Goal: Task Accomplishment & Management: Use online tool/utility

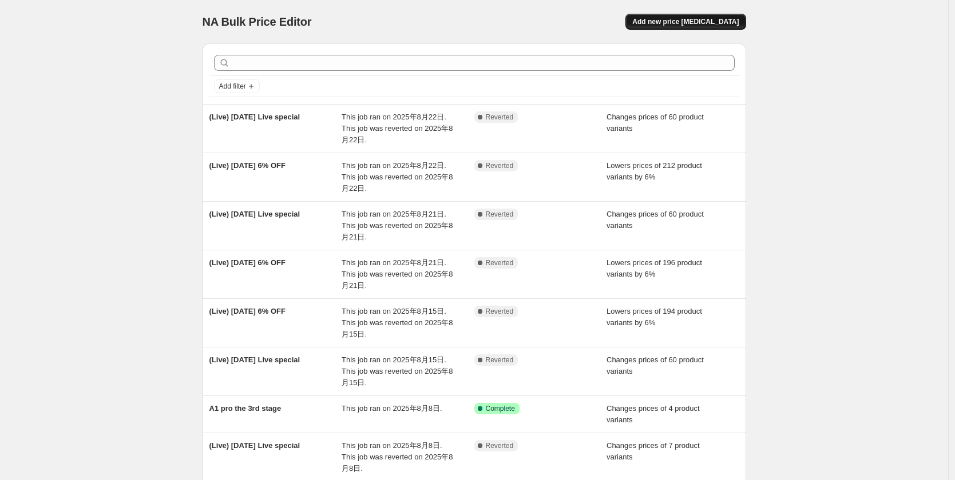
click at [699, 23] on span "Add new price [MEDICAL_DATA]" at bounding box center [685, 21] width 106 height 9
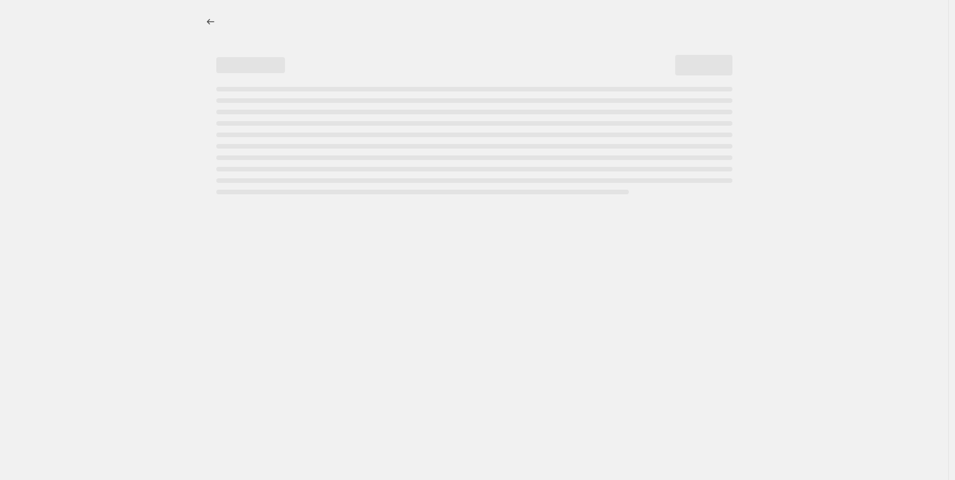
select select "percentage"
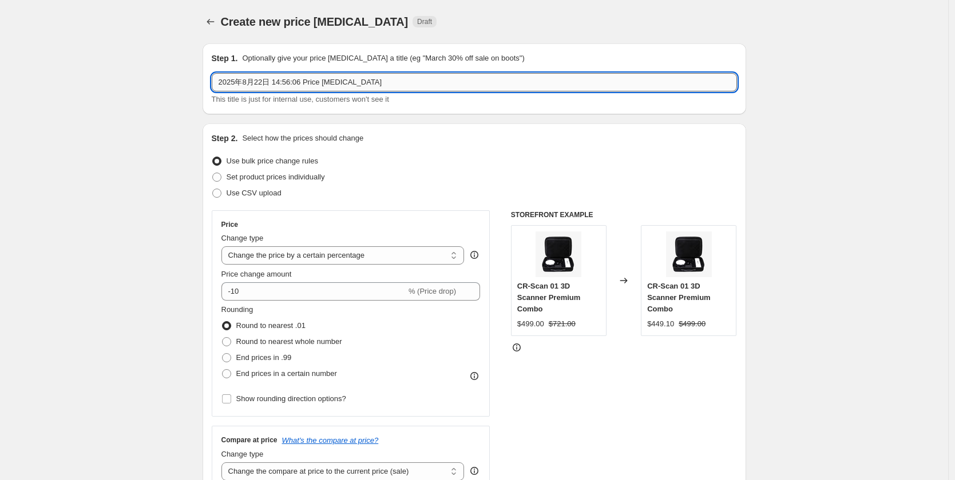
click at [307, 82] on input "2025年8月22日 14:56:06 Price [MEDICAL_DATA]" at bounding box center [474, 82] width 525 height 18
drag, startPoint x: 372, startPoint y: 84, endPoint x: 165, endPoint y: 84, distance: 207.6
type input "E"
type input "S"
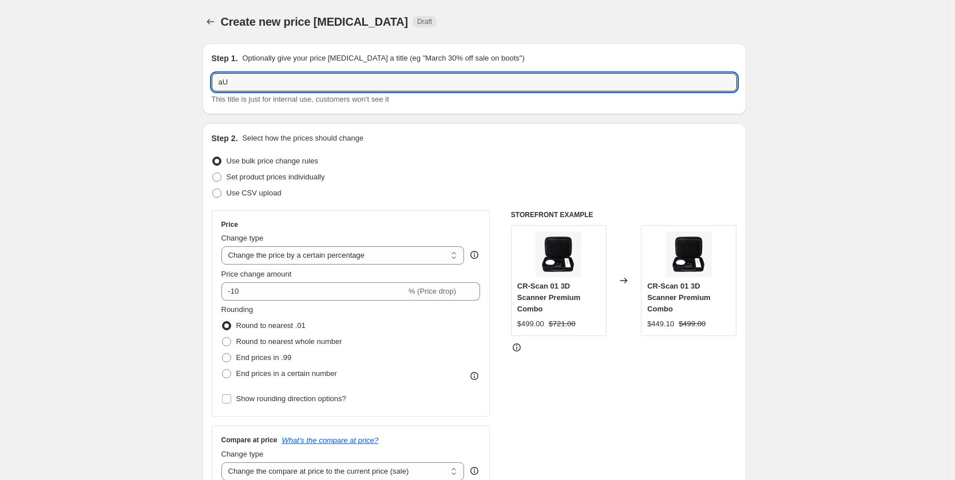
type input "a"
type input "s"
click at [224, 84] on input "[DATE]-[DATE]" at bounding box center [474, 82] width 525 height 18
click at [308, 81] on input "Engravers([DATE]-[DATE]" at bounding box center [474, 82] width 525 height 18
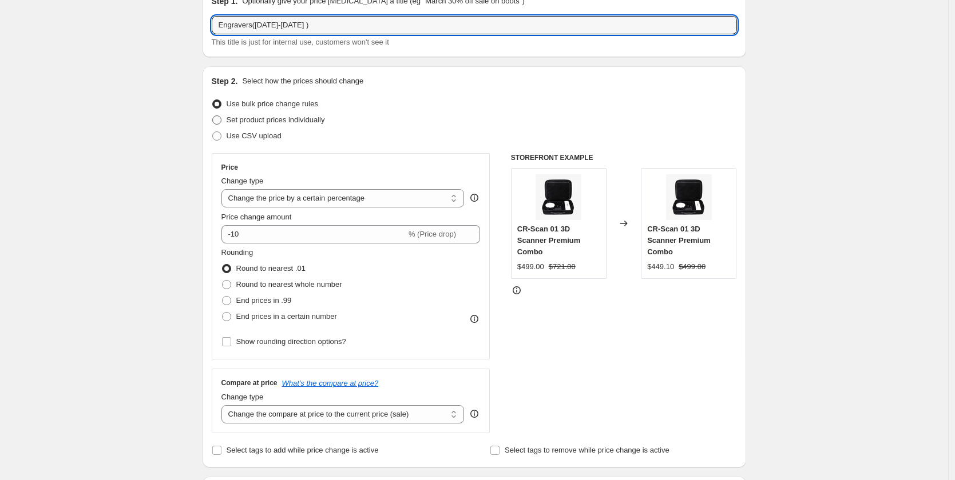
type input "Engravers([DATE]-[DATE] )"
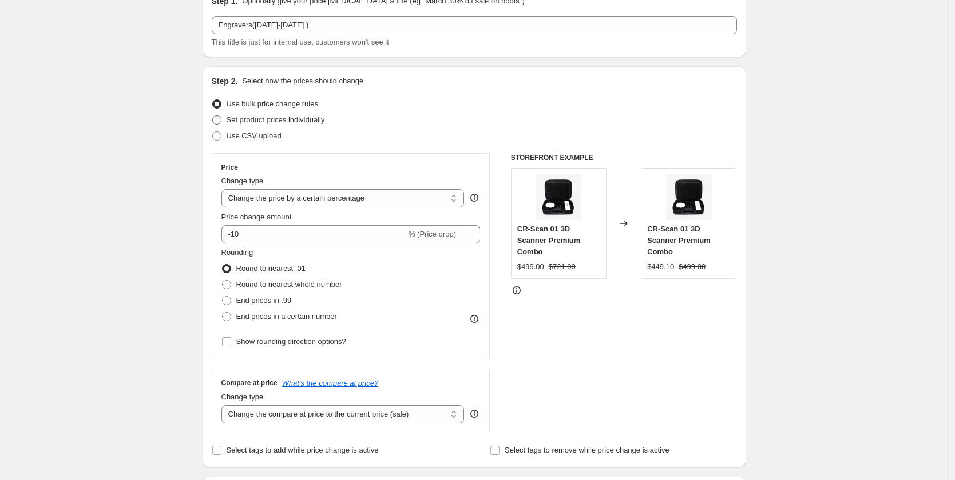
click at [220, 122] on span at bounding box center [216, 120] width 9 height 9
click at [213, 116] on input "Set product prices individually" at bounding box center [212, 116] width 1 height 1
radio input "true"
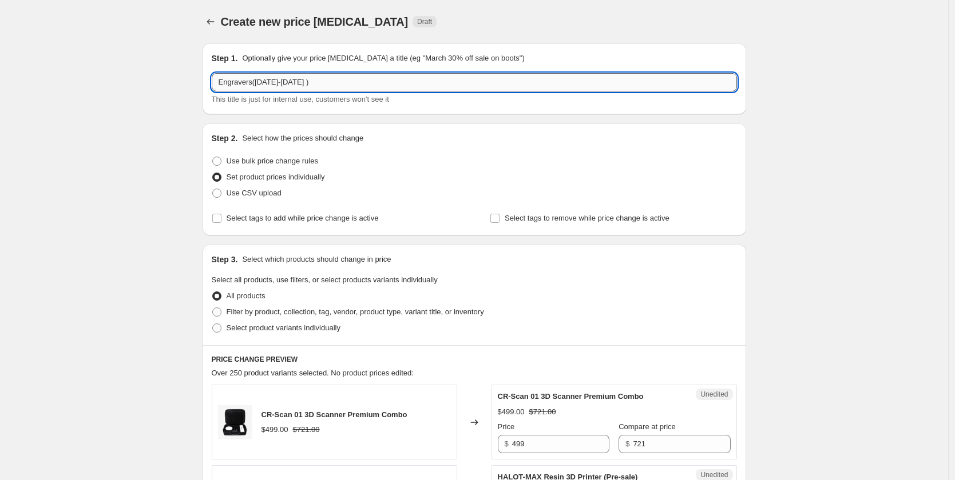
click at [252, 85] on input "Engravers([DATE]-[DATE] )" at bounding box center [474, 82] width 525 height 18
type input "Engravers ([DATE]-[DATE] )"
click at [284, 109] on div "Step 1. Optionally give your price [MEDICAL_DATA] a title (eg "March 30% off sa…" at bounding box center [473, 78] width 543 height 71
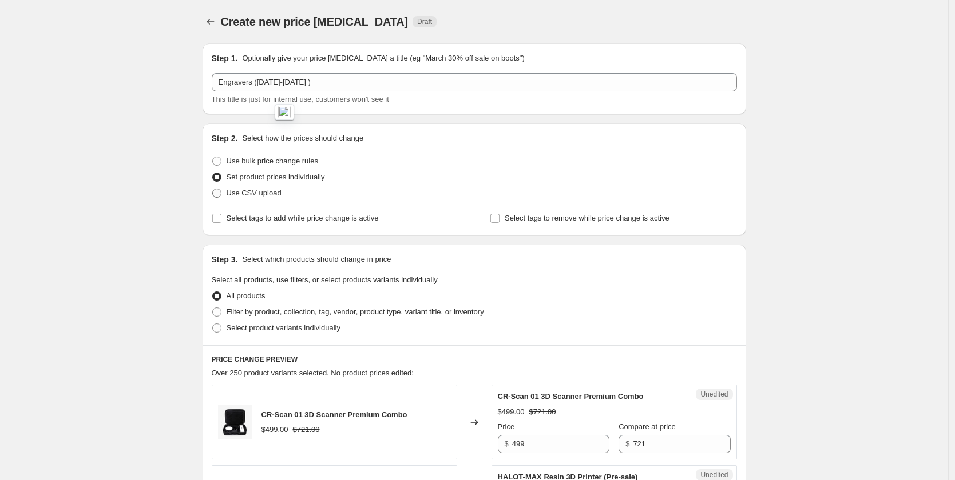
click at [249, 195] on span "Use CSV upload" at bounding box center [254, 193] width 55 height 9
click at [213, 189] on input "Use CSV upload" at bounding box center [212, 189] width 1 height 1
radio input "true"
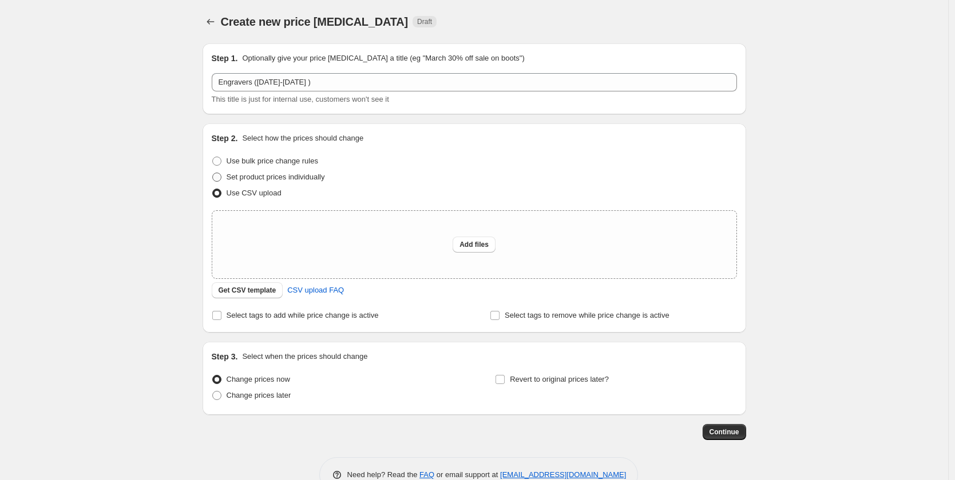
click at [228, 175] on label "Set product prices individually" at bounding box center [268, 177] width 113 height 16
click at [213, 173] on input "Set product prices individually" at bounding box center [212, 173] width 1 height 1
radio input "true"
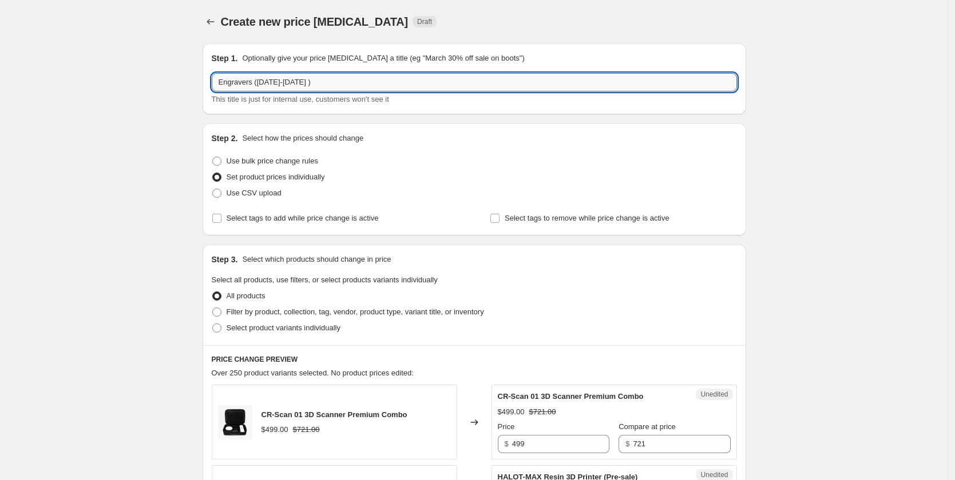
click at [331, 85] on input "Engravers ([DATE]-[DATE] )" at bounding box center [474, 82] width 525 height 18
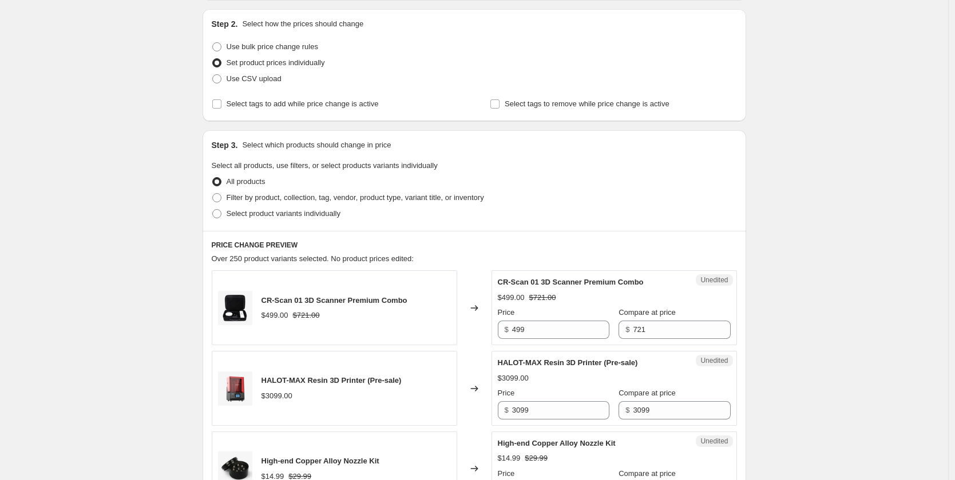
type input "Engravers ([DATE]-[DATE])"
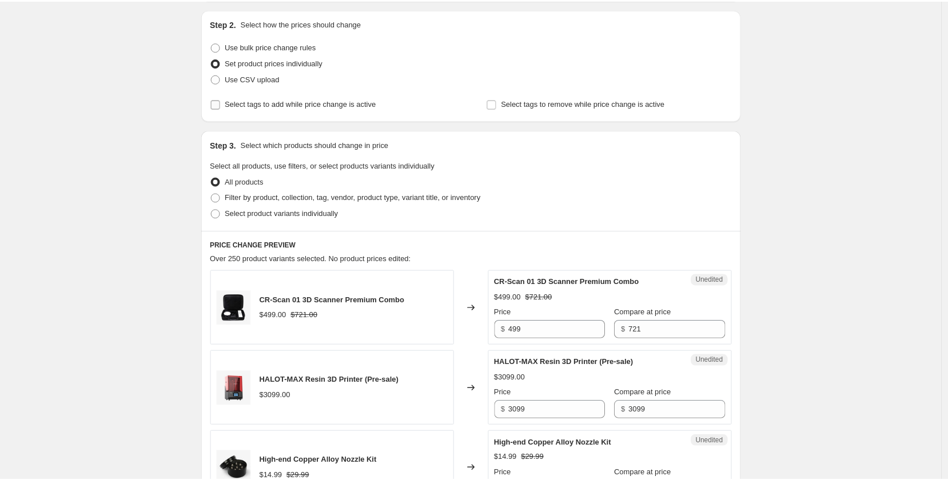
scroll to position [0, 0]
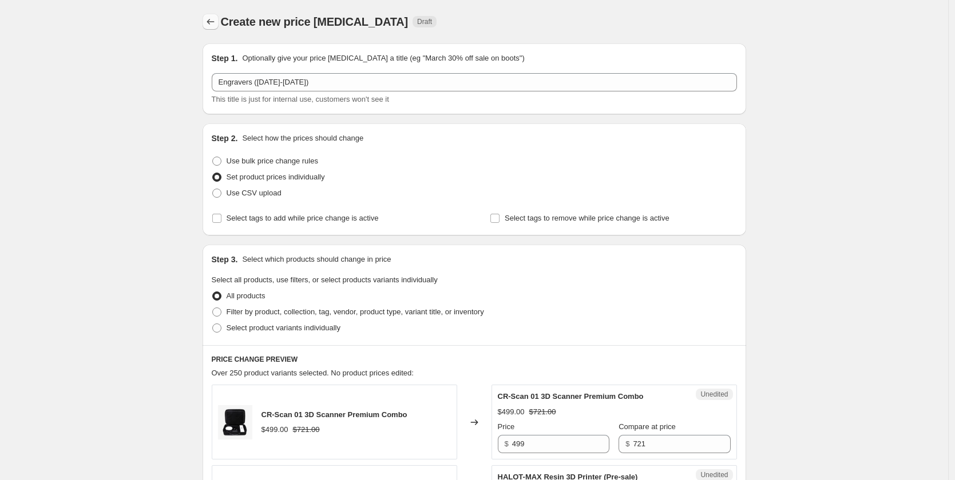
click at [212, 27] on button "Price change jobs" at bounding box center [210, 22] width 16 height 16
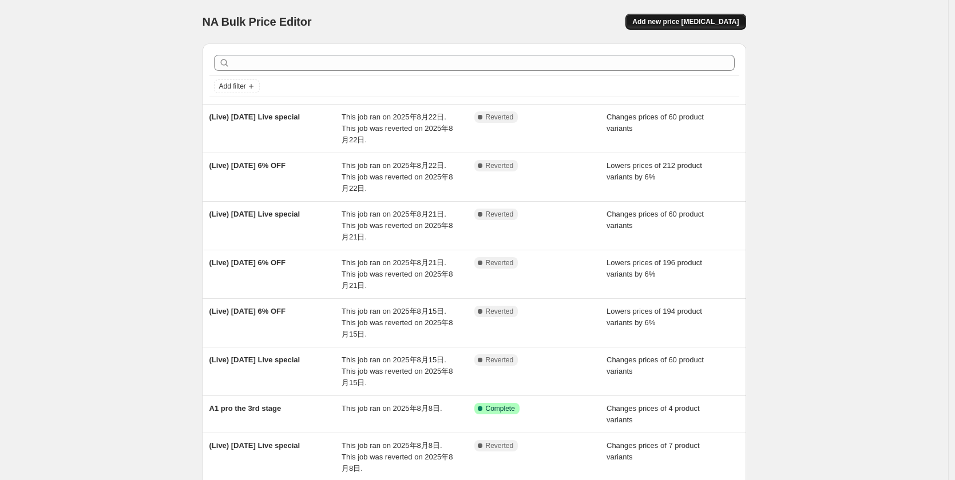
click at [730, 17] on button "Add new price [MEDICAL_DATA]" at bounding box center [685, 22] width 120 height 16
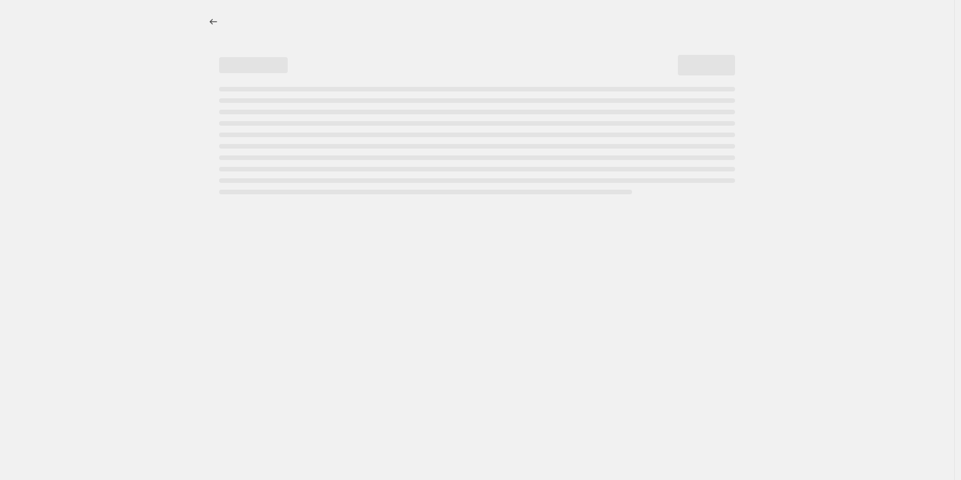
select select "percentage"
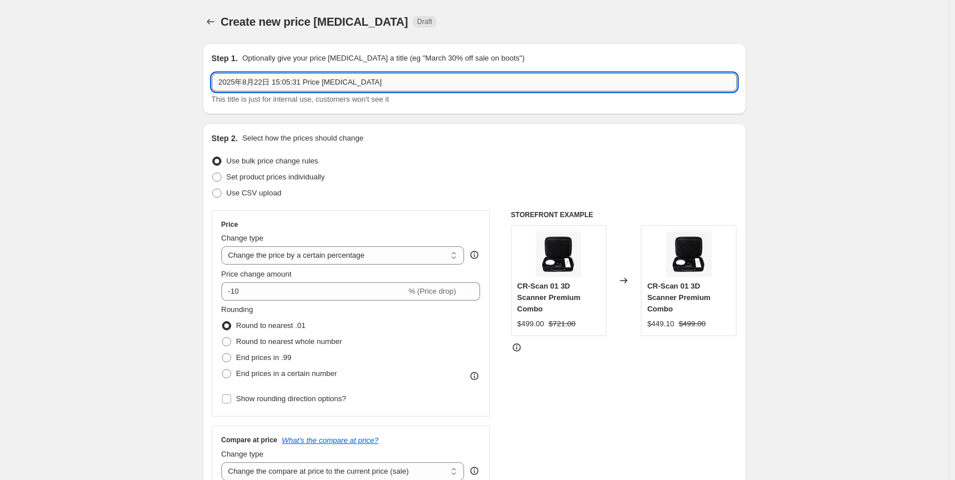
click at [251, 81] on input "2025年8月22日 15:05:31 Price change job" at bounding box center [474, 82] width 525 height 18
drag, startPoint x: 370, startPoint y: 81, endPoint x: 173, endPoint y: 100, distance: 197.7
type input "Engraver+Scanner( Aug. 23-31)"
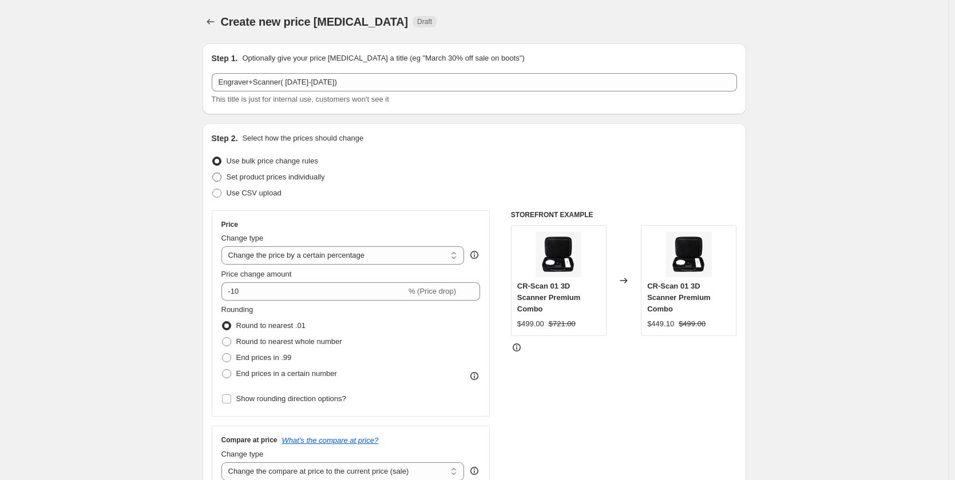
click at [225, 179] on label "Set product prices individually" at bounding box center [268, 177] width 113 height 16
click at [213, 173] on input "Set product prices individually" at bounding box center [212, 173] width 1 height 1
radio input "true"
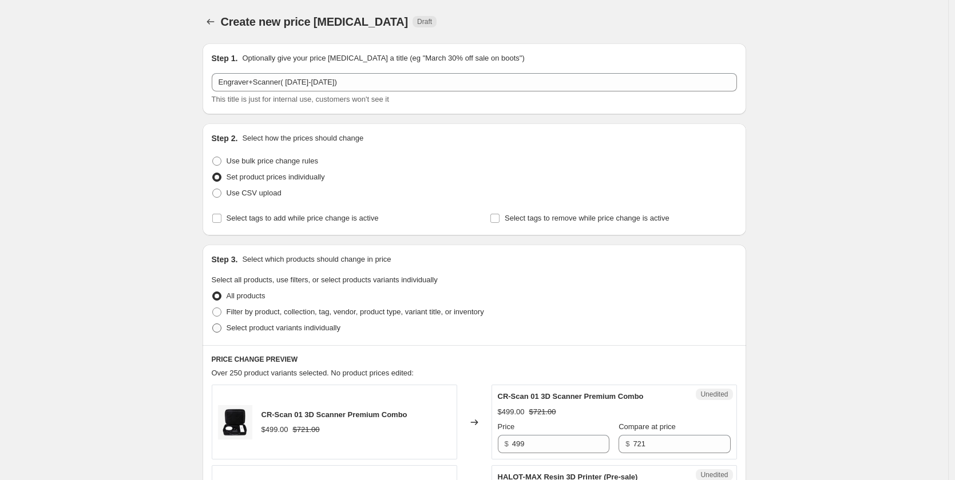
click at [222, 327] on span at bounding box center [217, 328] width 10 height 10
click at [213, 324] on input "Select product variants individually" at bounding box center [212, 324] width 1 height 1
radio input "true"
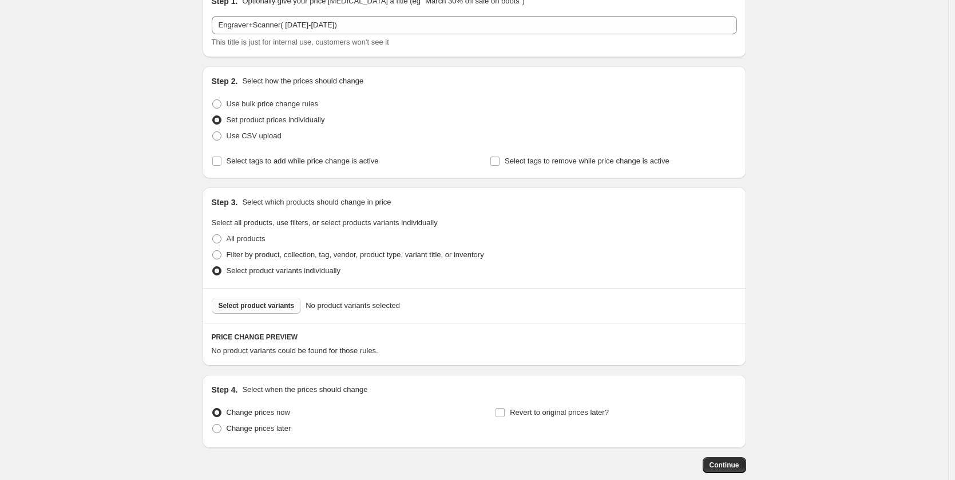
scroll to position [120, 0]
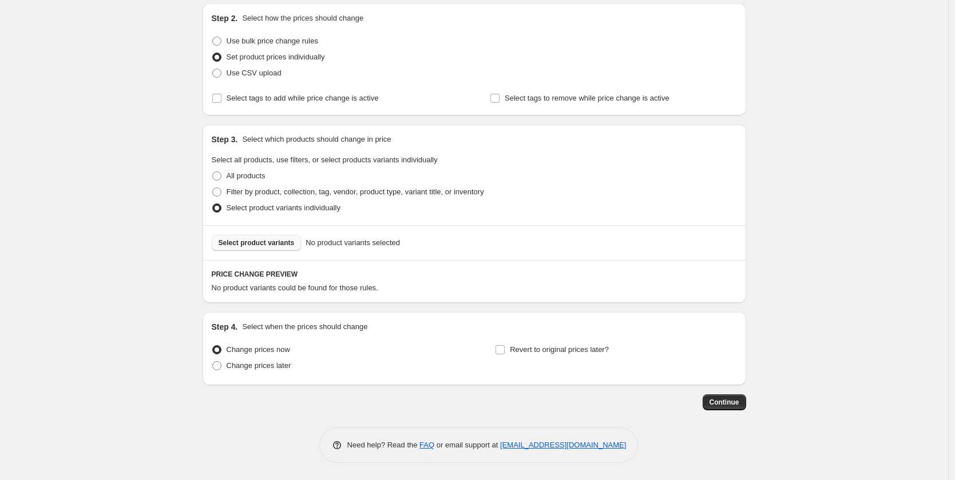
click at [263, 244] on span "Select product variants" at bounding box center [257, 243] width 76 height 9
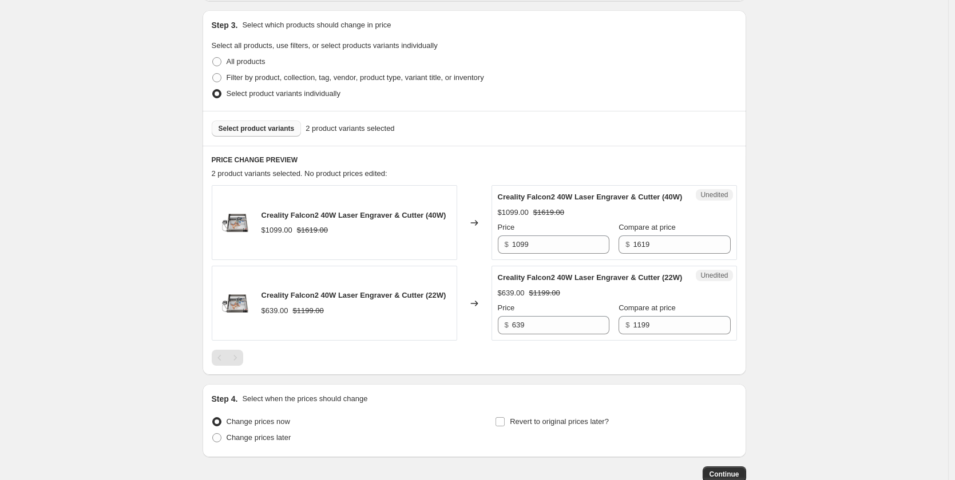
scroll to position [292, 0]
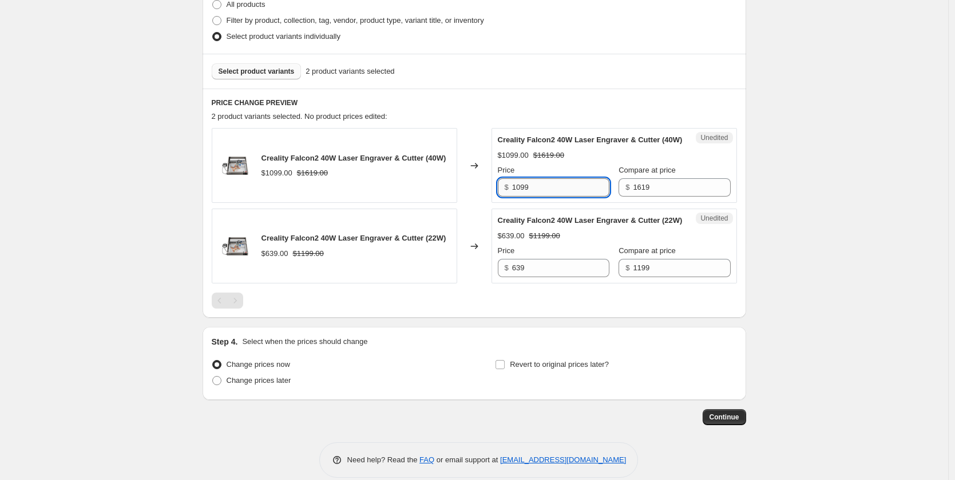
click at [547, 197] on input "1099" at bounding box center [560, 187] width 97 height 18
drag, startPoint x: 534, startPoint y: 198, endPoint x: 496, endPoint y: 205, distance: 38.4
click at [496, 203] on div "Unedited Creality Falcon2 40W Laser Engraver & Cutter (40W) $1099.00 $1619.00 P…" at bounding box center [613, 165] width 245 height 75
type input "799"
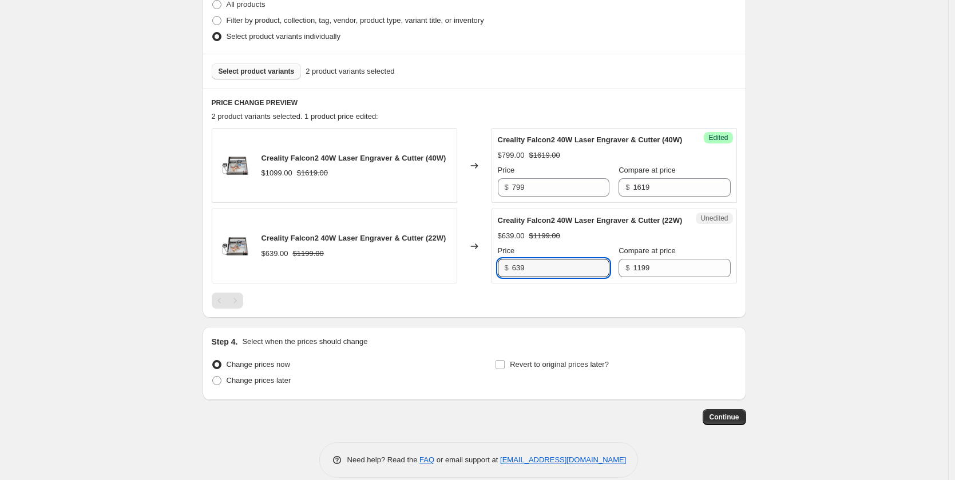
drag, startPoint x: 535, startPoint y: 299, endPoint x: 498, endPoint y: 295, distance: 37.4
click at [498, 284] on div "Unedited Creality Falcon2 40W Laser Engraver & Cutter (22W) $639.00 $1199.00 Pr…" at bounding box center [613, 246] width 245 height 75
type input "539"
click at [492, 318] on div "PRICE CHANGE PREVIEW 2 product variants selected. 2 product prices edited: Crea…" at bounding box center [473, 203] width 543 height 229
click at [259, 68] on span "Select product variants" at bounding box center [257, 71] width 76 height 9
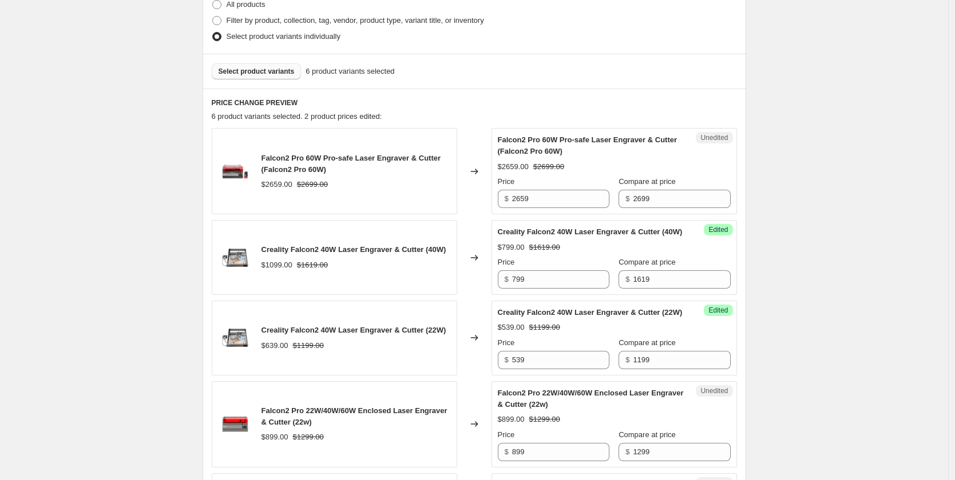
scroll to position [349, 0]
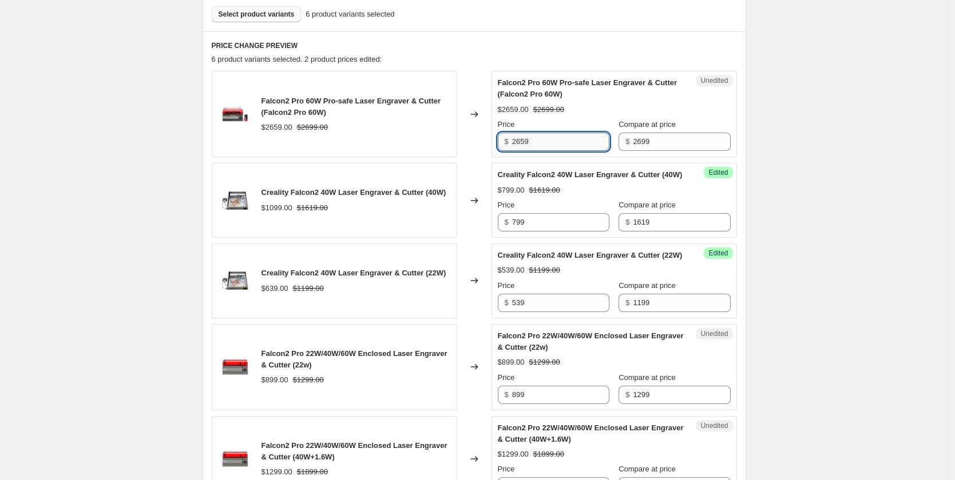
click at [546, 143] on input "2659" at bounding box center [560, 142] width 97 height 18
drag, startPoint x: 546, startPoint y: 142, endPoint x: 511, endPoint y: 150, distance: 35.7
click at [511, 150] on div "$ 2659" at bounding box center [554, 142] width 112 height 18
type input "1899"
click at [552, 195] on div "Creality Falcon2 40W Laser Engraver & Cutter (40W) $799.00 $1619.00 Price $ 799…" at bounding box center [614, 200] width 233 height 62
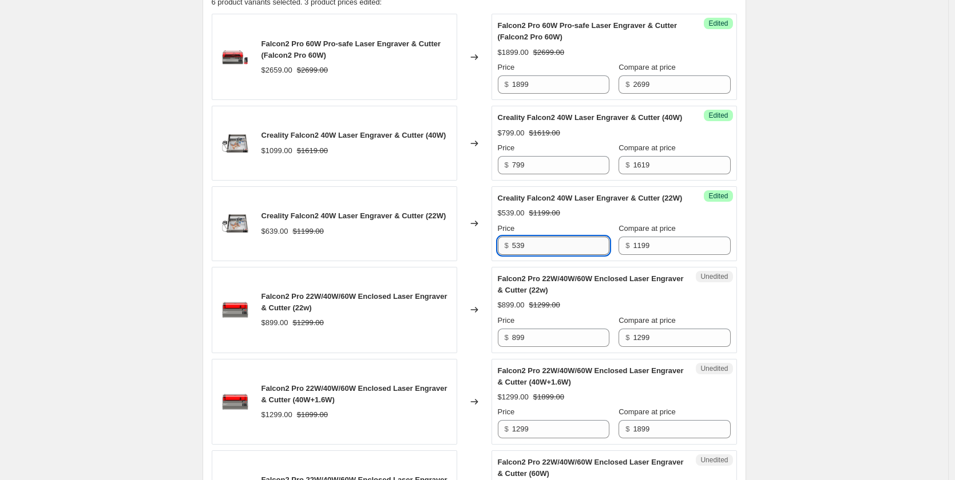
click at [534, 255] on input "539" at bounding box center [560, 246] width 97 height 18
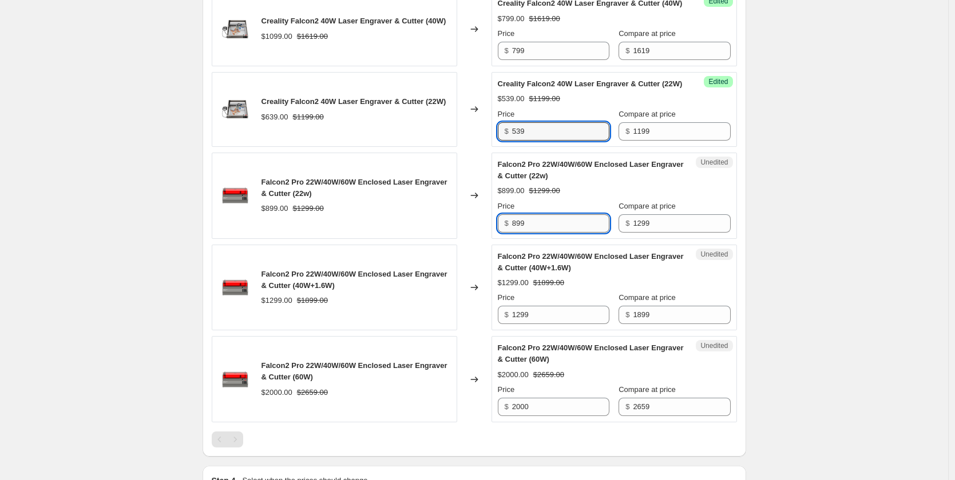
click at [534, 233] on input "899" at bounding box center [560, 223] width 97 height 18
drag, startPoint x: 531, startPoint y: 247, endPoint x: 502, endPoint y: 251, distance: 29.4
click at [502, 233] on div "$ 899" at bounding box center [554, 223] width 112 height 18
type input "999"
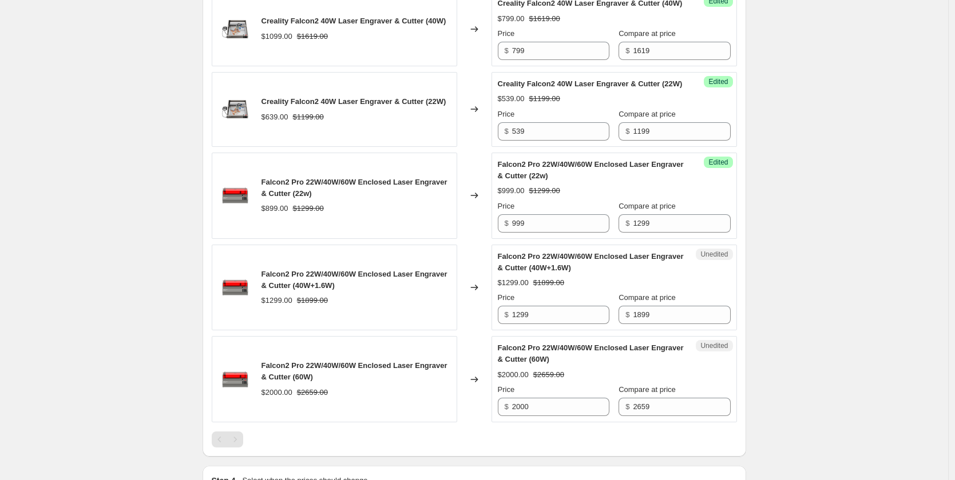
click at [529, 272] on span "Falcon2 Pro 22W/40W/60W Enclosed Laser Engraver & Cutter (40W+1.6W)" at bounding box center [591, 262] width 186 height 20
click at [534, 324] on input "1299" at bounding box center [560, 315] width 97 height 18
drag, startPoint x: 540, startPoint y: 336, endPoint x: 506, endPoint y: 335, distance: 33.8
click at [506, 324] on div "$ 1299" at bounding box center [554, 315] width 112 height 18
type input "1399"
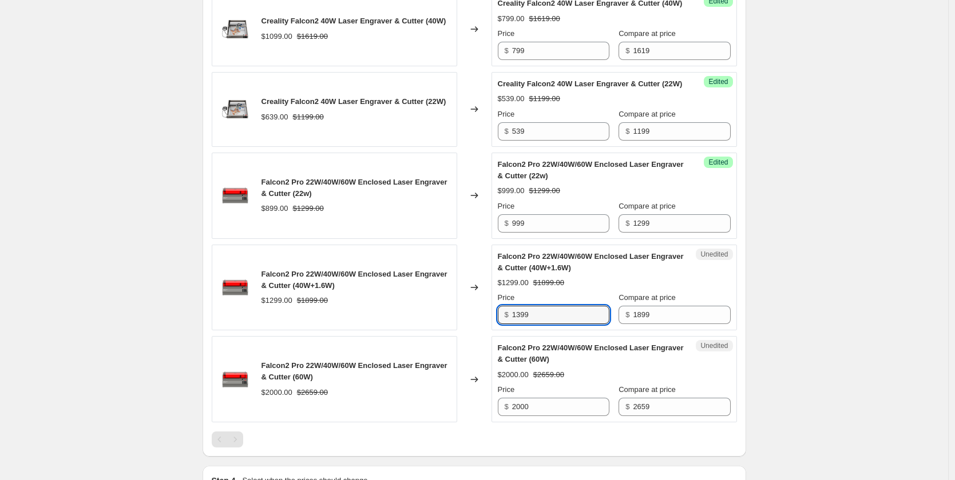
click at [554, 364] on span "Falcon2 Pro 22W/40W/60W Enclosed Laser Engraver & Cutter (60W)" at bounding box center [591, 354] width 186 height 20
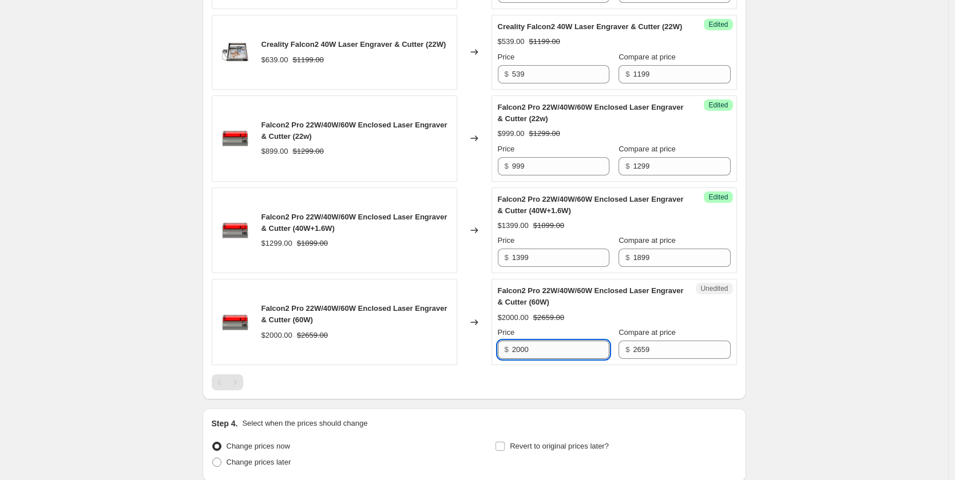
click at [542, 359] on input "2000" at bounding box center [560, 350] width 97 height 18
drag, startPoint x: 553, startPoint y: 374, endPoint x: 500, endPoint y: 375, distance: 52.1
click at [500, 359] on div "$ 2000" at bounding box center [554, 350] width 112 height 18
type input "1899"
click at [439, 366] on div "Falcon2 Pro 22W/40W/60W Enclosed Laser Engraver & Cutter (60W) $2000.00 $2659.00" at bounding box center [334, 322] width 245 height 86
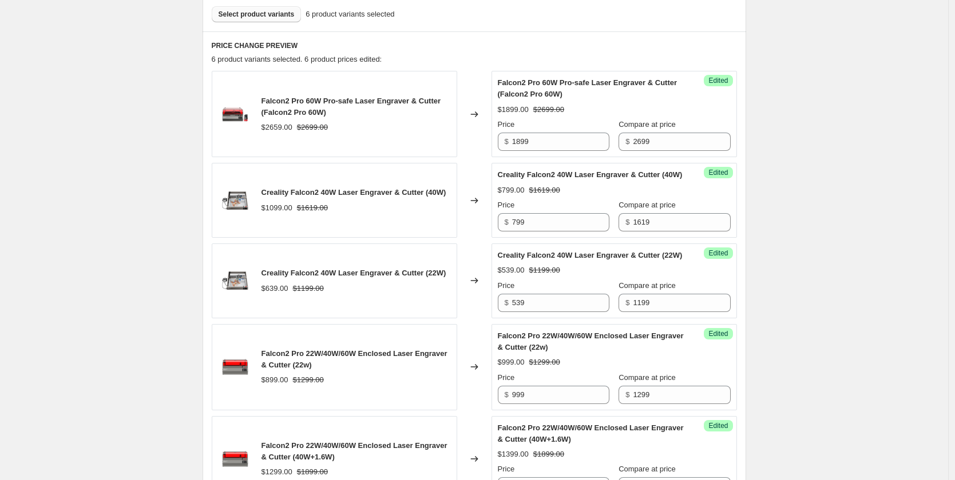
scroll to position [120, 0]
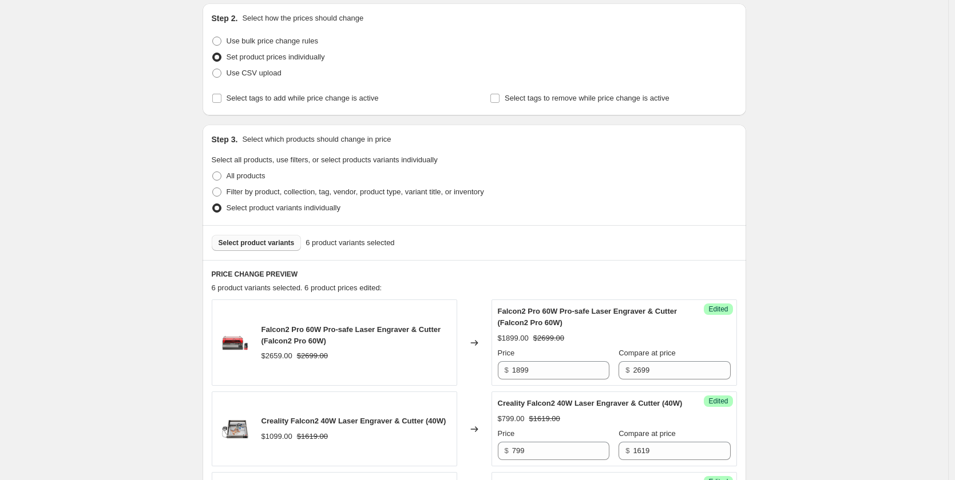
click at [281, 245] on span "Select product variants" at bounding box center [257, 243] width 76 height 9
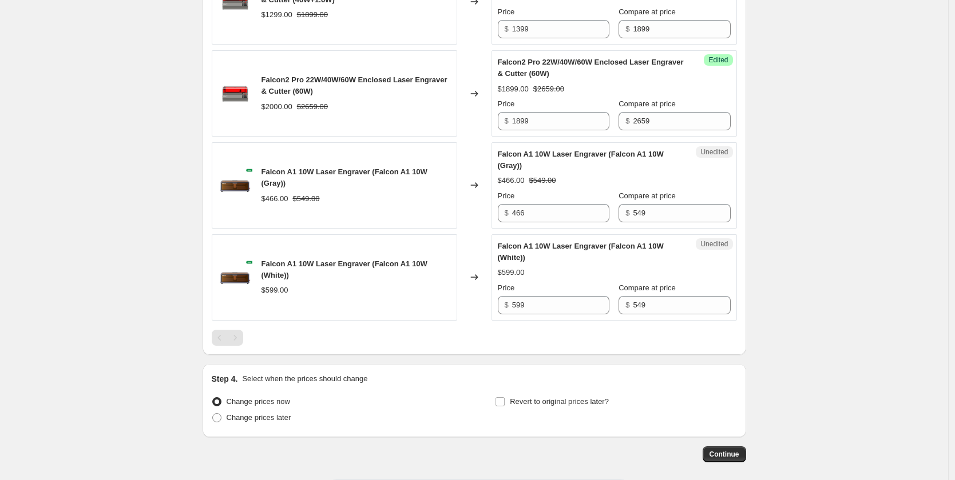
scroll to position [749, 0]
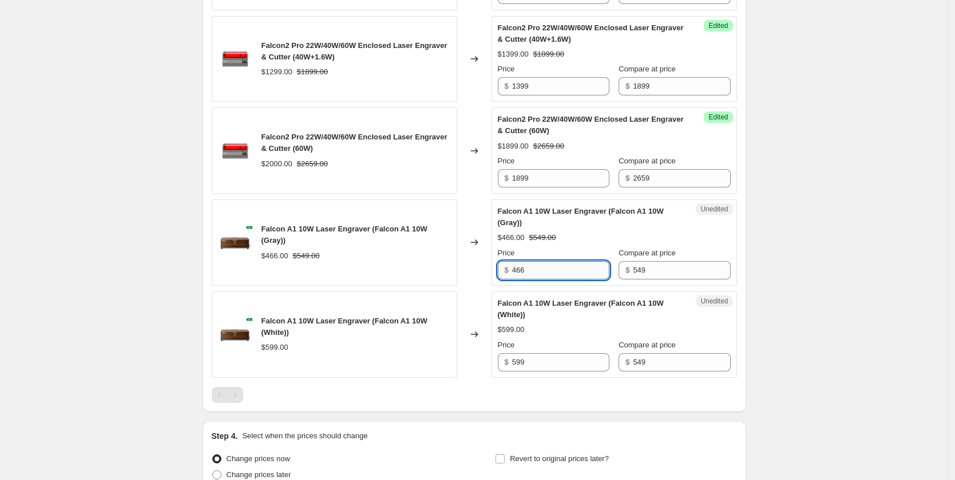
click at [532, 280] on input "466" at bounding box center [560, 270] width 97 height 18
drag, startPoint x: 538, startPoint y: 292, endPoint x: 499, endPoint y: 296, distance: 39.1
click at [499, 286] on div "Unedited Falcon A1 10W Laser Engraver (Falcon A1 10W (Gray)) $466.00 $549.00 Pr…" at bounding box center [613, 243] width 245 height 86
type input "499"
click at [569, 321] on div "Falcon A1 10W Laser Engraver (Falcon A1 10W (White))" at bounding box center [591, 309] width 187 height 23
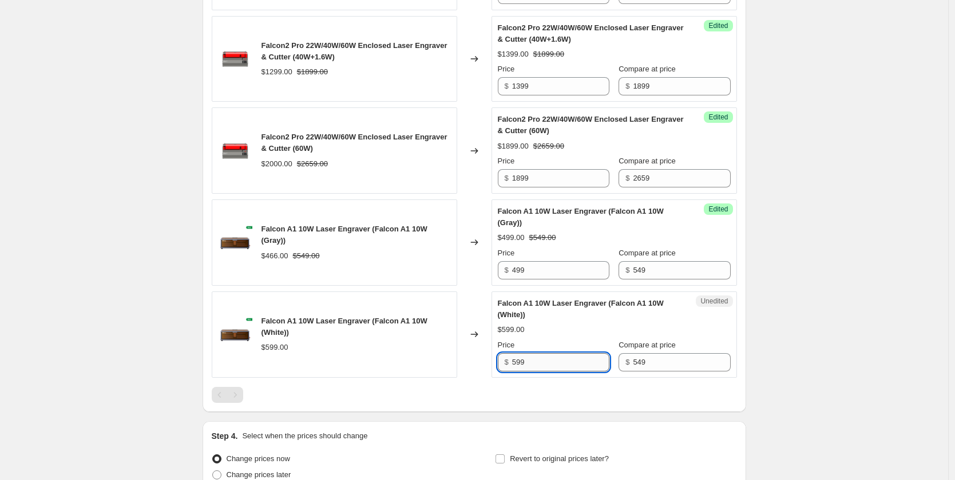
click at [543, 372] on input "599" at bounding box center [560, 362] width 97 height 18
drag, startPoint x: 540, startPoint y: 385, endPoint x: 495, endPoint y: 388, distance: 44.7
click at [495, 378] on div "Unedited Falcon A1 10W Laser Engraver (Falcon A1 10W (White)) $599.00 Price $ 5…" at bounding box center [613, 335] width 245 height 86
type input "499"
click at [465, 403] on div "Falcon2 Pro 60W Pro-safe Laser Engraver & Cutter (Falcon2 Pro 60W) $2659.00 $26…" at bounding box center [474, 37] width 525 height 732
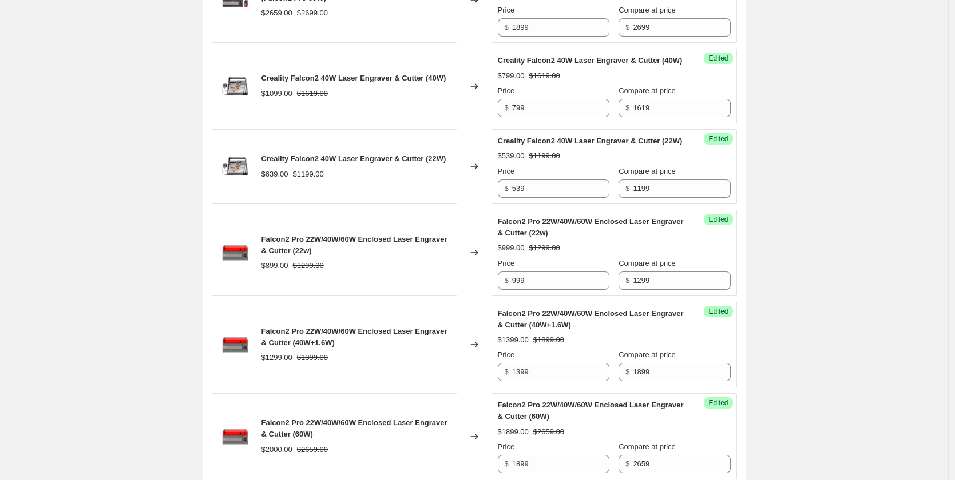
scroll to position [177, 0]
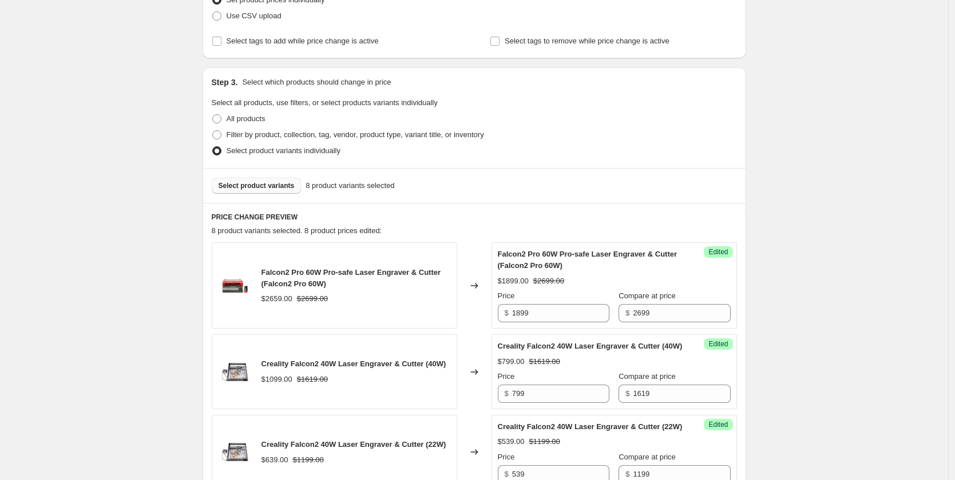
click at [273, 180] on button "Select product variants" at bounding box center [257, 186] width 90 height 16
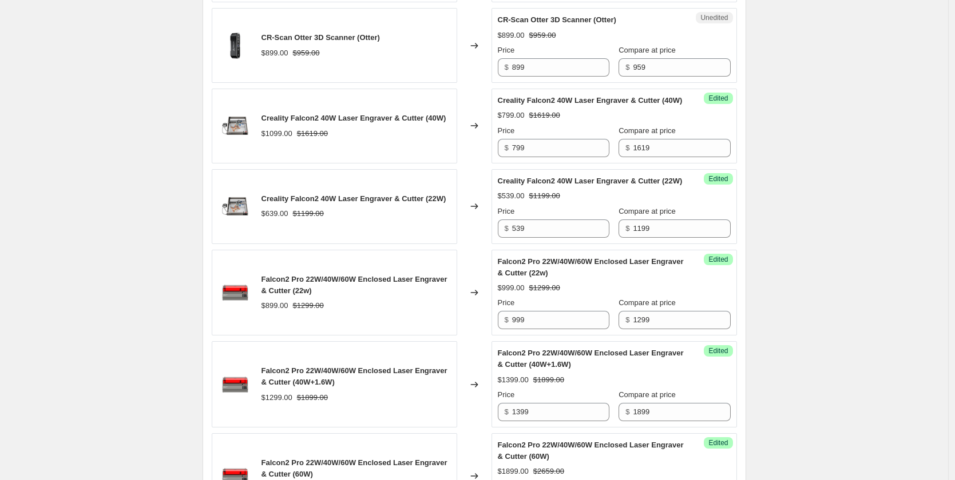
scroll to position [332, 0]
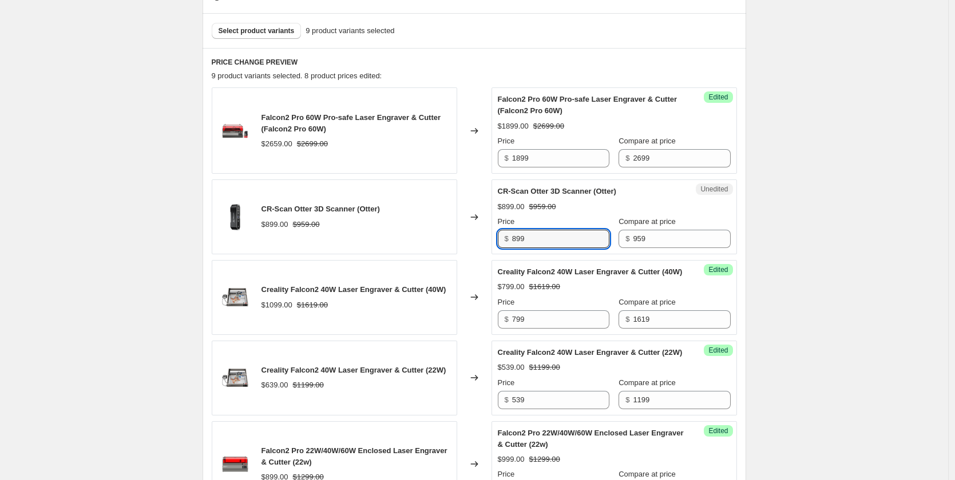
drag, startPoint x: 545, startPoint y: 236, endPoint x: 499, endPoint y: 243, distance: 46.9
click at [499, 243] on div "Unedited CR-Scan Otter 3D Scanner (Otter) $899.00 $959.00 Price $ 899 Compare a…" at bounding box center [613, 217] width 245 height 75
type input "719"
click at [491, 286] on div "Changed to" at bounding box center [474, 297] width 34 height 75
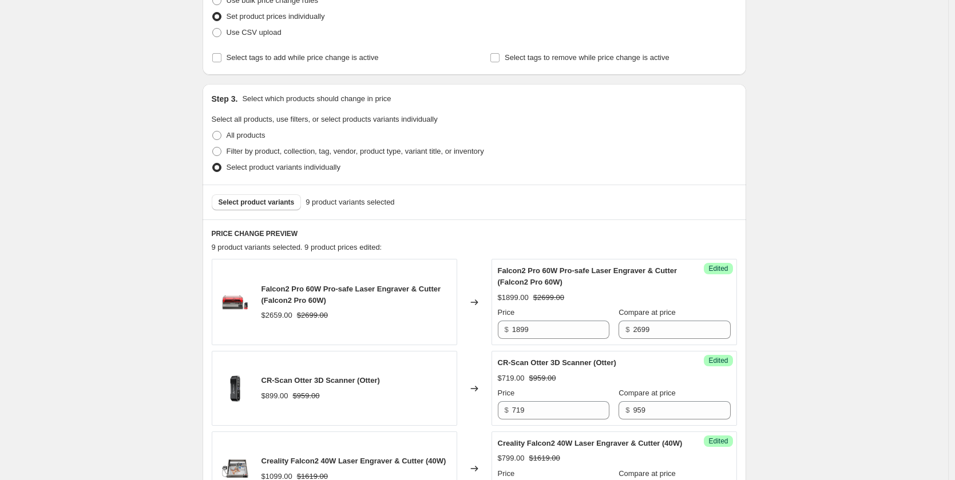
scroll to position [104, 0]
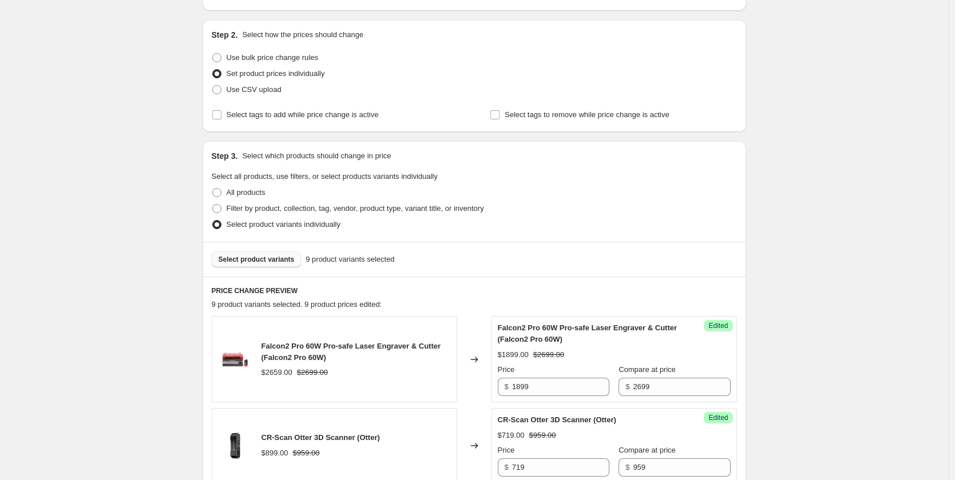
click at [266, 261] on span "Select product variants" at bounding box center [257, 259] width 76 height 9
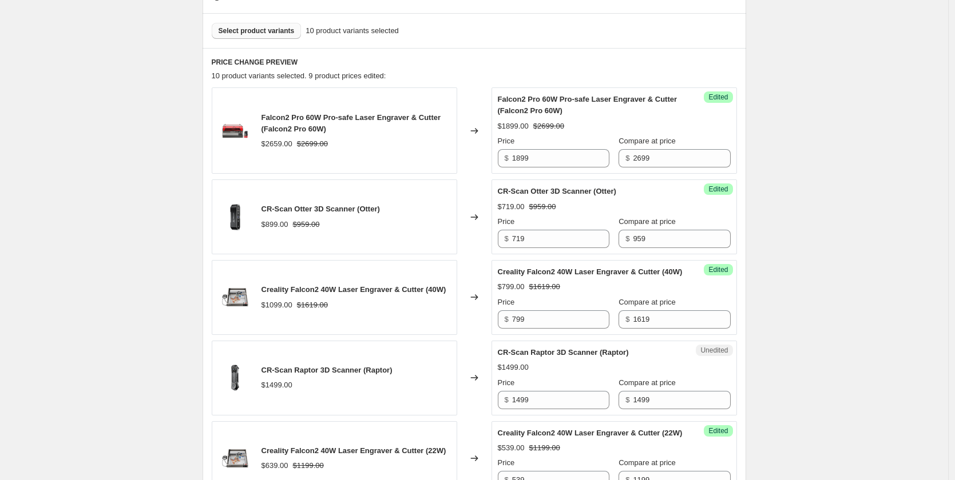
scroll to position [390, 0]
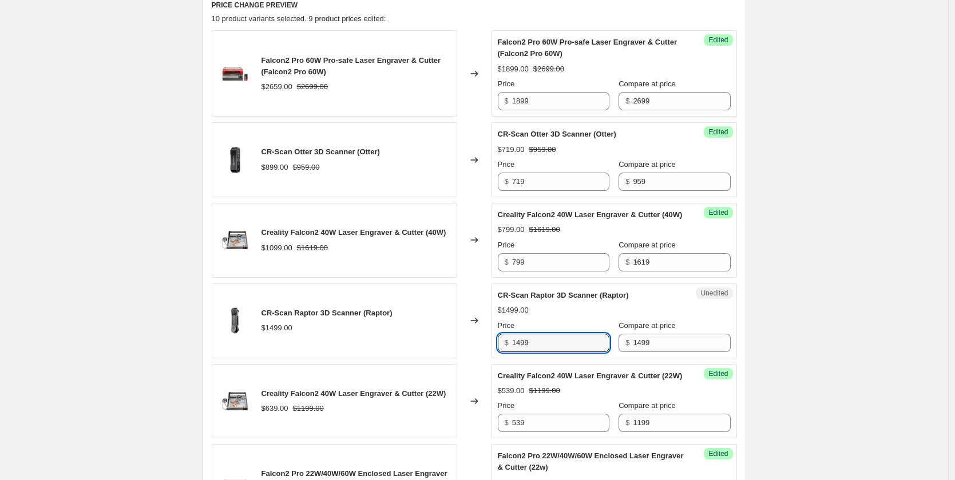
drag, startPoint x: 542, startPoint y: 347, endPoint x: 496, endPoint y: 360, distance: 48.2
click at [502, 352] on div "$ 1499" at bounding box center [554, 343] width 112 height 18
type input "1099"
click at [474, 378] on div "Changed to" at bounding box center [474, 401] width 34 height 75
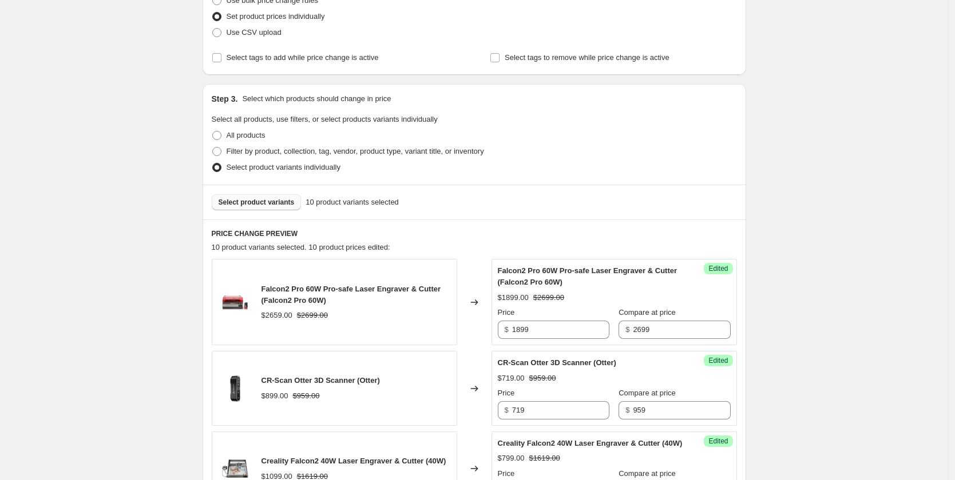
scroll to position [104, 0]
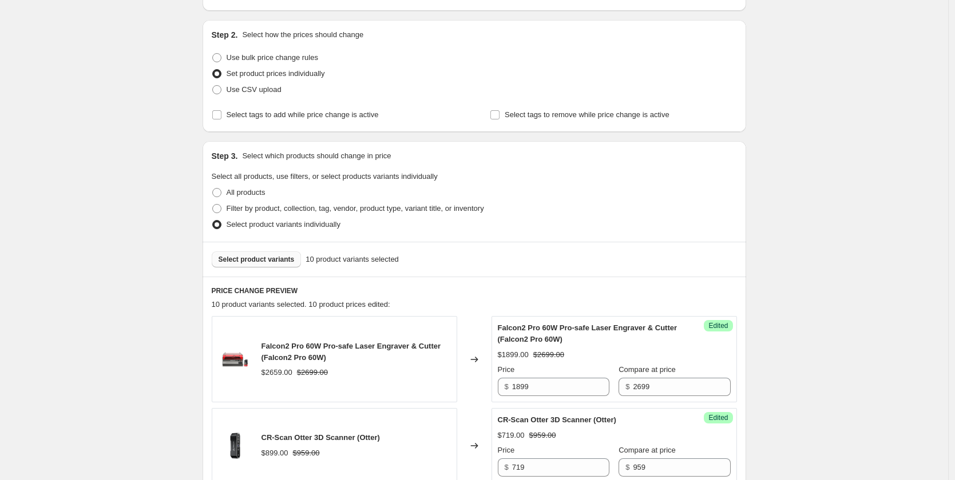
click at [257, 262] on span "Select product variants" at bounding box center [257, 259] width 76 height 9
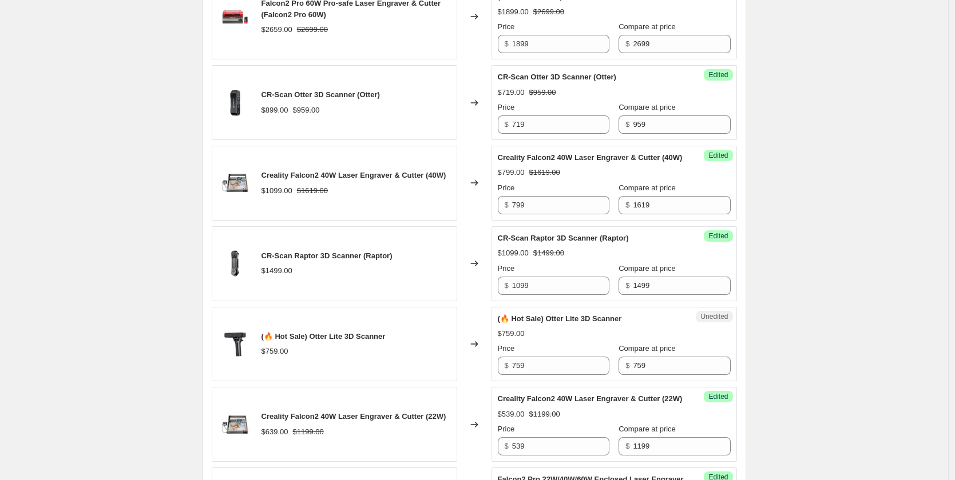
scroll to position [390, 0]
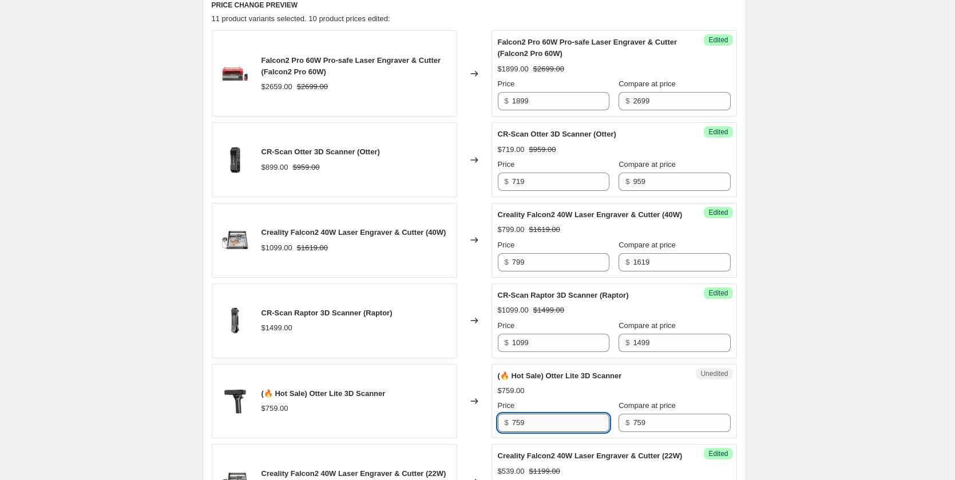
drag, startPoint x: 542, startPoint y: 428, endPoint x: 517, endPoint y: 436, distance: 26.4
click at [517, 432] on input "759" at bounding box center [560, 423] width 97 height 18
type input "645"
click at [460, 414] on div "Changed to" at bounding box center [474, 401] width 34 height 75
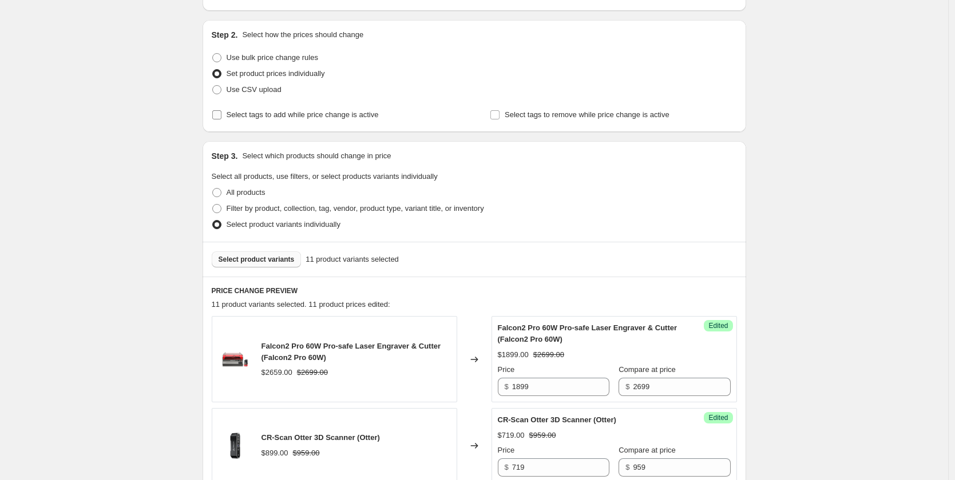
scroll to position [0, 0]
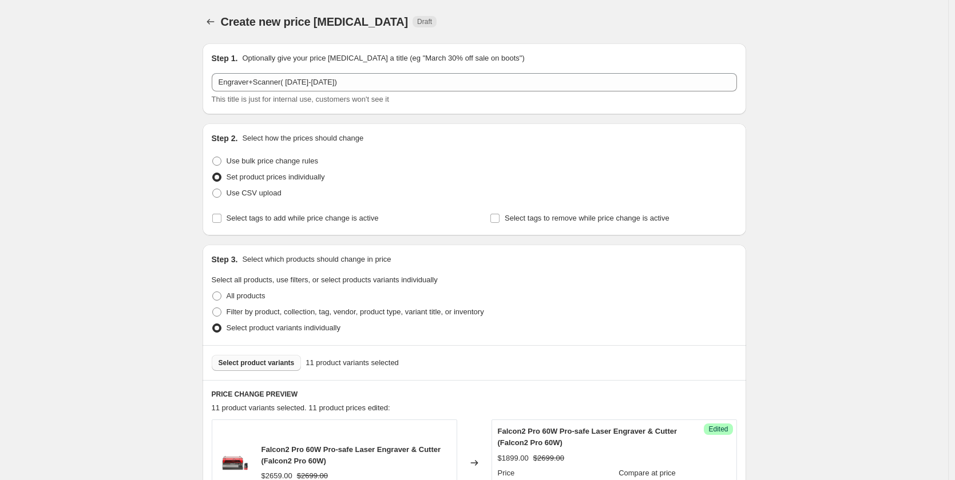
click at [243, 360] on span "Select product variants" at bounding box center [257, 363] width 76 height 9
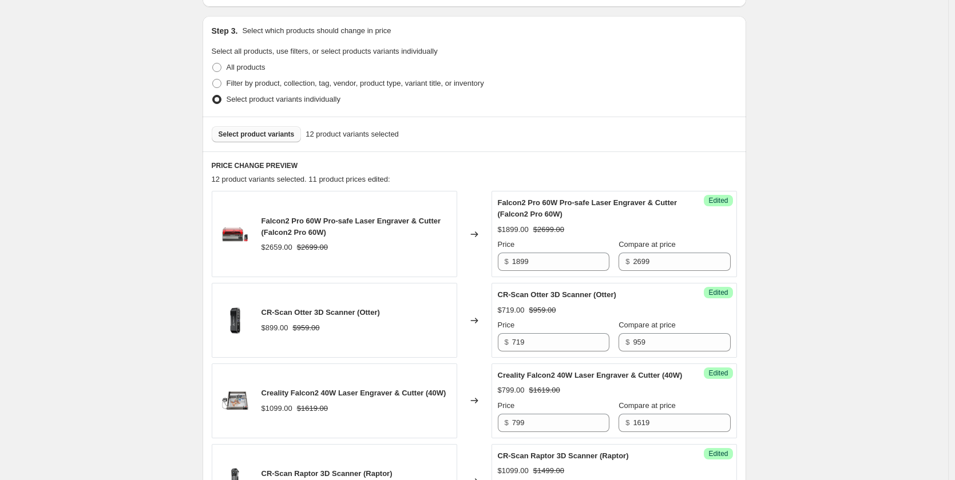
click at [262, 141] on button "Select product variants" at bounding box center [257, 134] width 90 height 16
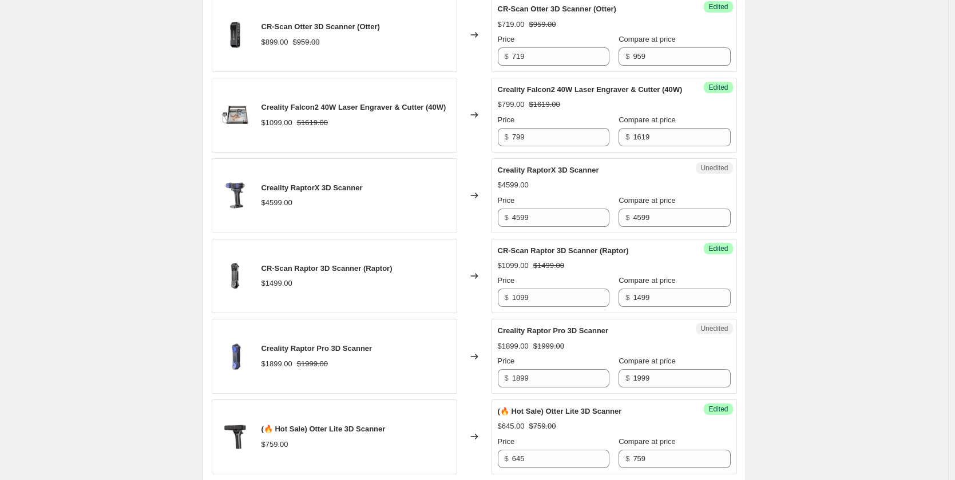
scroll to position [400, 0]
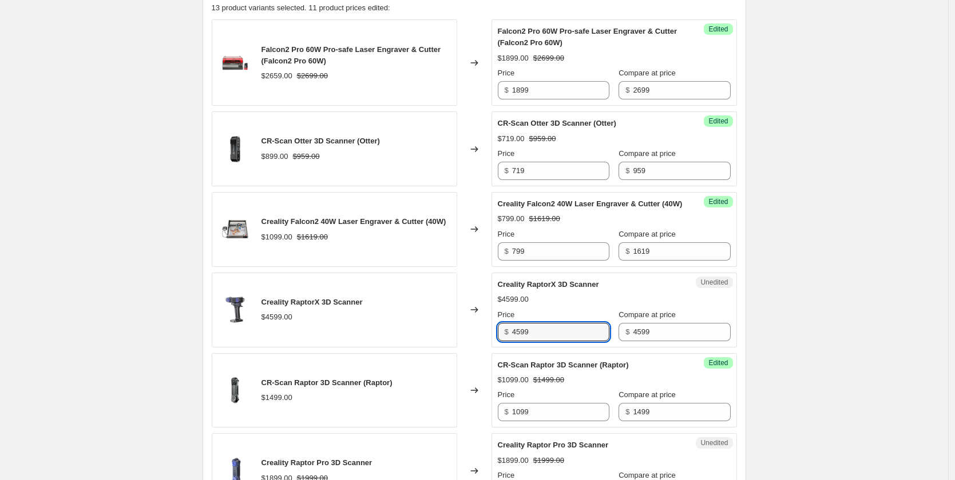
drag, startPoint x: 540, startPoint y: 341, endPoint x: 494, endPoint y: 347, distance: 46.0
click at [501, 341] on div "$ 4599" at bounding box center [554, 332] width 112 height 18
type input "3699"
click at [491, 374] on div "Changed to" at bounding box center [474, 390] width 34 height 75
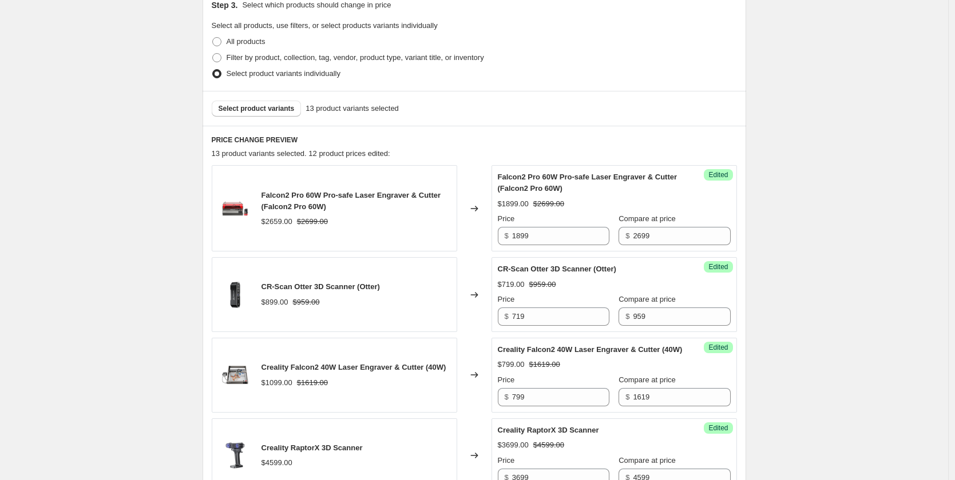
scroll to position [140, 0]
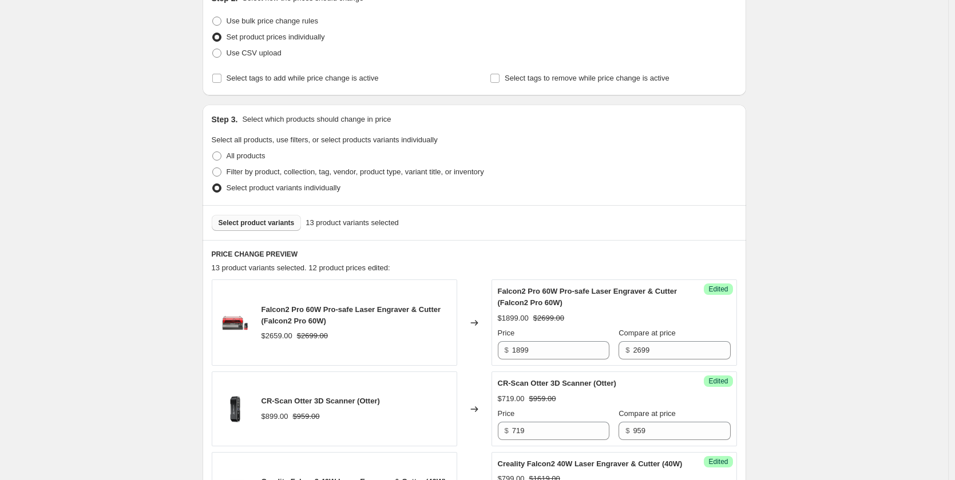
click at [267, 226] on span "Select product variants" at bounding box center [257, 223] width 76 height 9
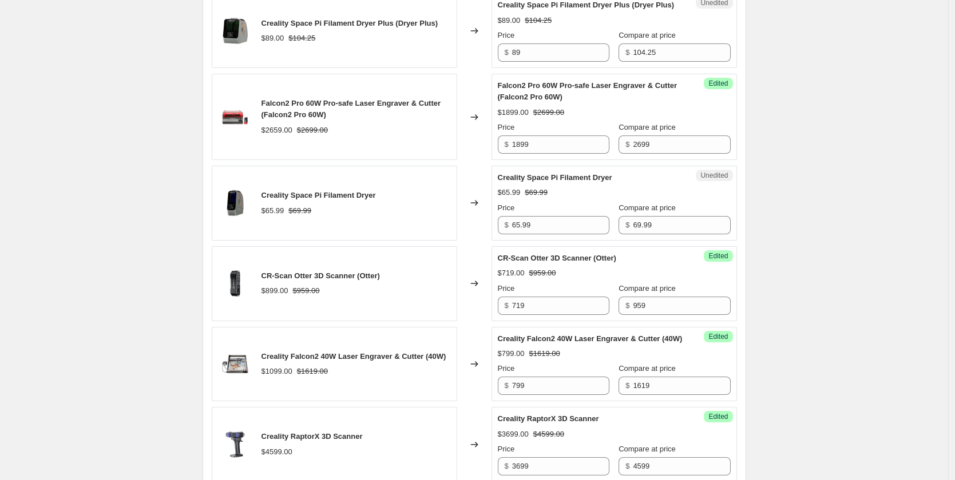
scroll to position [370, 0]
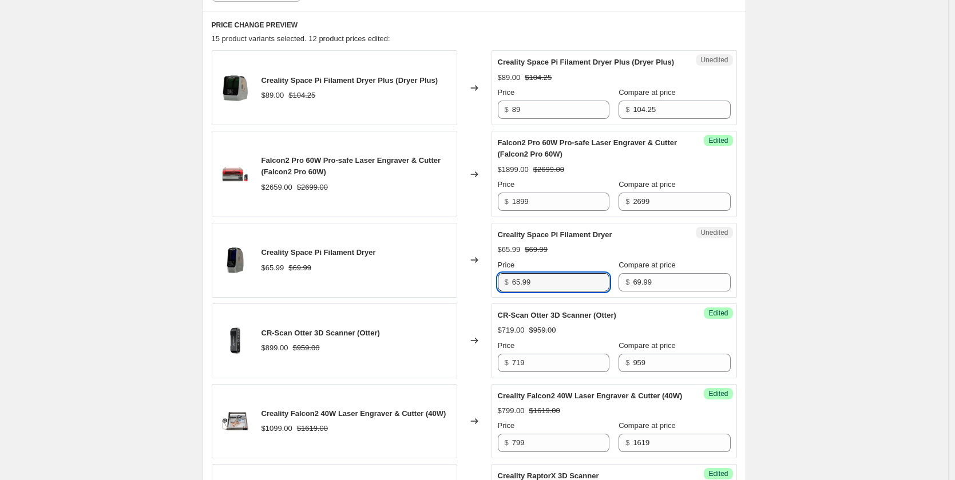
drag, startPoint x: 549, startPoint y: 294, endPoint x: 491, endPoint y: 295, distance: 58.4
click at [494, 295] on div "Creality Space Pi Filament Dryer $65.99 $69.99 Changed to Unedited Creality Spa…" at bounding box center [474, 260] width 525 height 75
click at [543, 292] on input "65.99" at bounding box center [560, 282] width 97 height 18
drag, startPoint x: 546, startPoint y: 296, endPoint x: 498, endPoint y: 294, distance: 48.6
click at [498, 294] on div "Unedited Creality Space Pi Filament Dryer $65.99 $69.99 Price $ 65.99 Compare a…" at bounding box center [613, 260] width 245 height 75
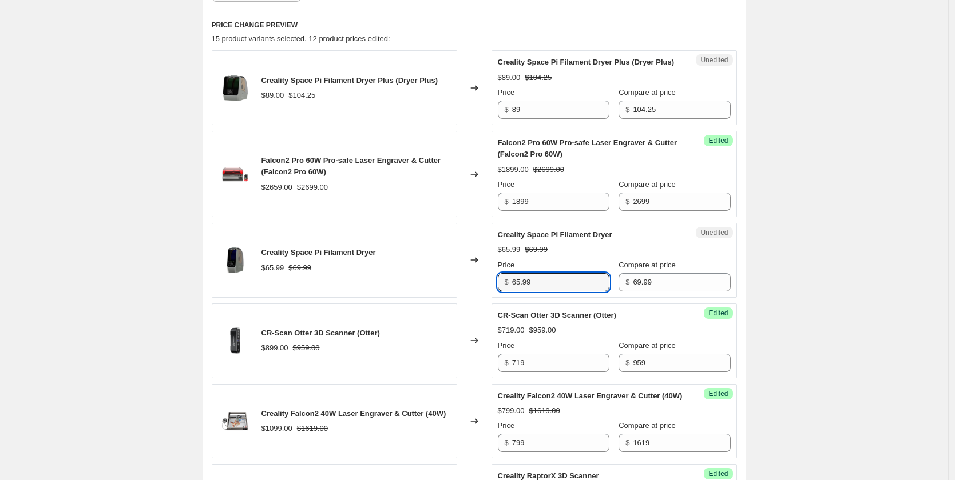
paste input "59"
type input "59.99"
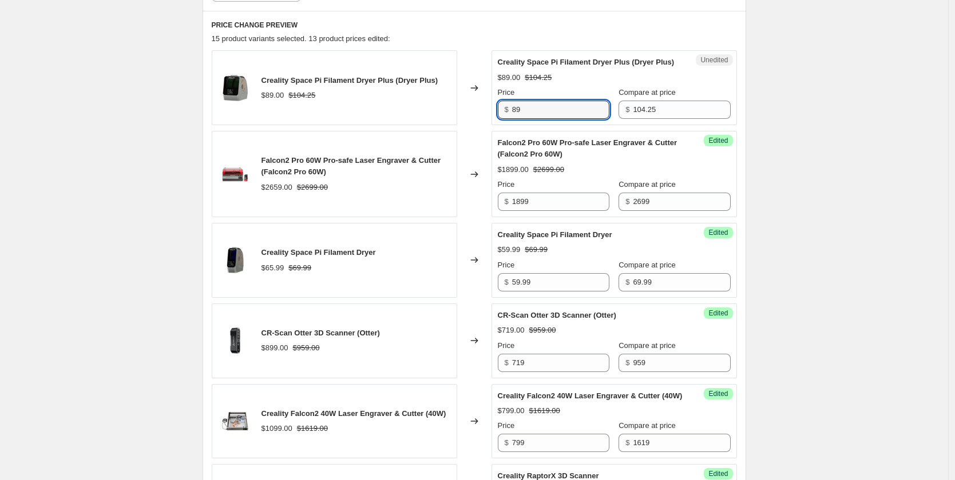
drag, startPoint x: 531, startPoint y: 112, endPoint x: 510, endPoint y: 122, distance: 23.3
click at [510, 119] on div "$ 89" at bounding box center [554, 110] width 112 height 18
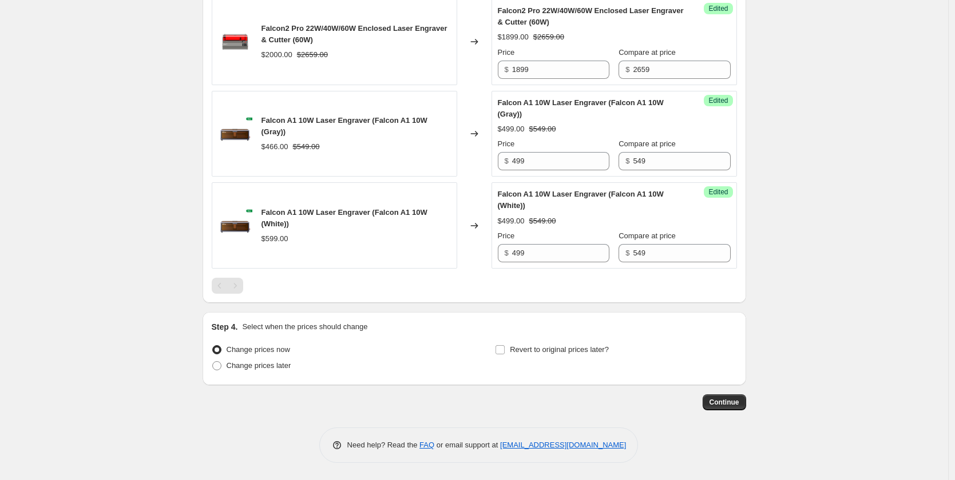
scroll to position [1456, 0]
type input "79"
click at [738, 399] on span "Continue" at bounding box center [724, 402] width 30 height 9
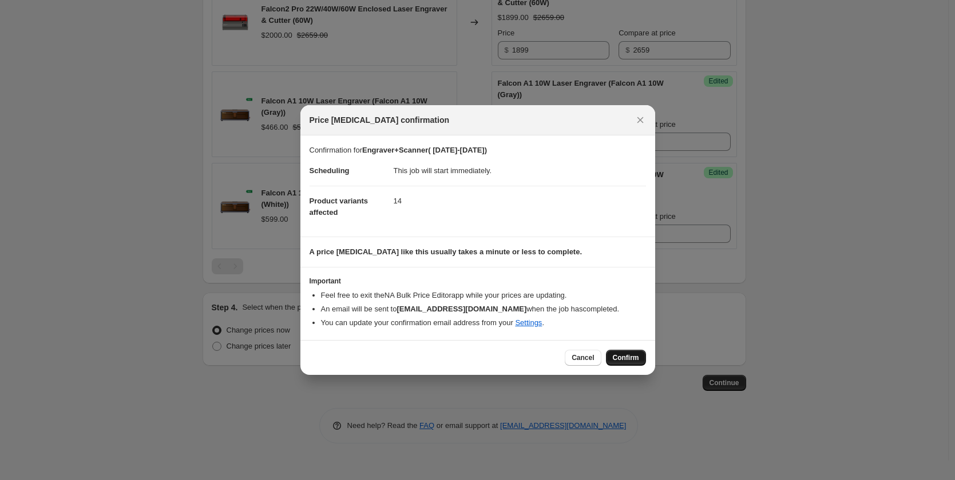
click at [629, 360] on span "Confirm" at bounding box center [626, 357] width 26 height 9
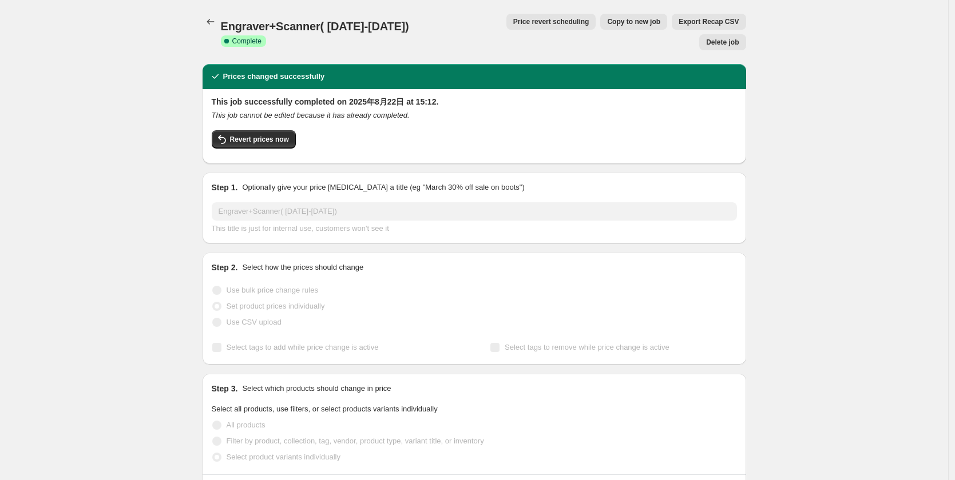
click at [541, 26] on span "Price revert scheduling" at bounding box center [551, 21] width 76 height 9
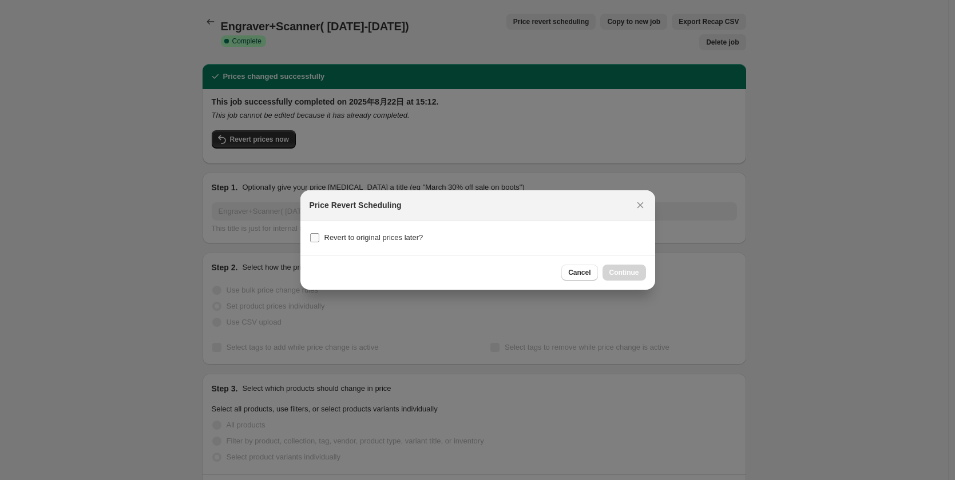
click at [320, 239] on label "Revert to original prices later?" at bounding box center [366, 238] width 114 height 16
click at [319, 239] on input "Revert to original prices later?" at bounding box center [314, 237] width 9 height 9
checkbox input "true"
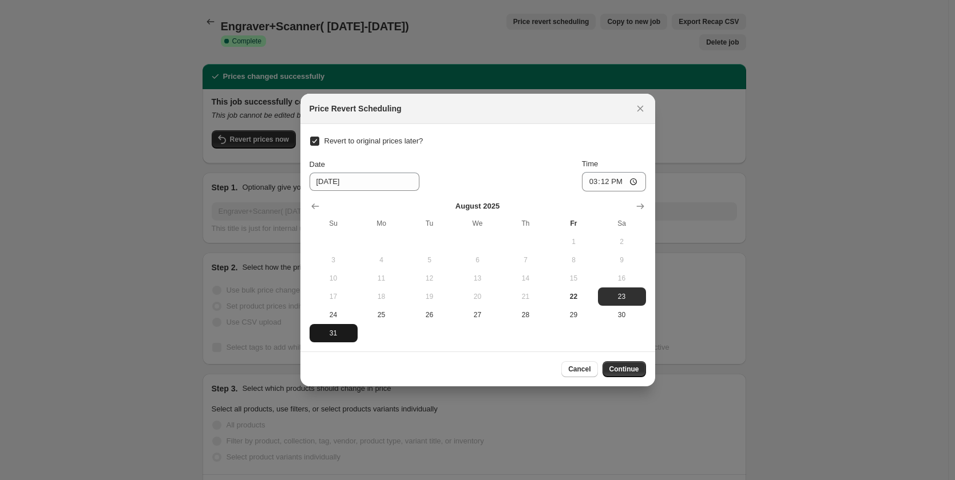
click at [337, 337] on span "31" at bounding box center [333, 333] width 39 height 9
click at [645, 204] on icon "Show next month, September 2025" at bounding box center [639, 206] width 11 height 11
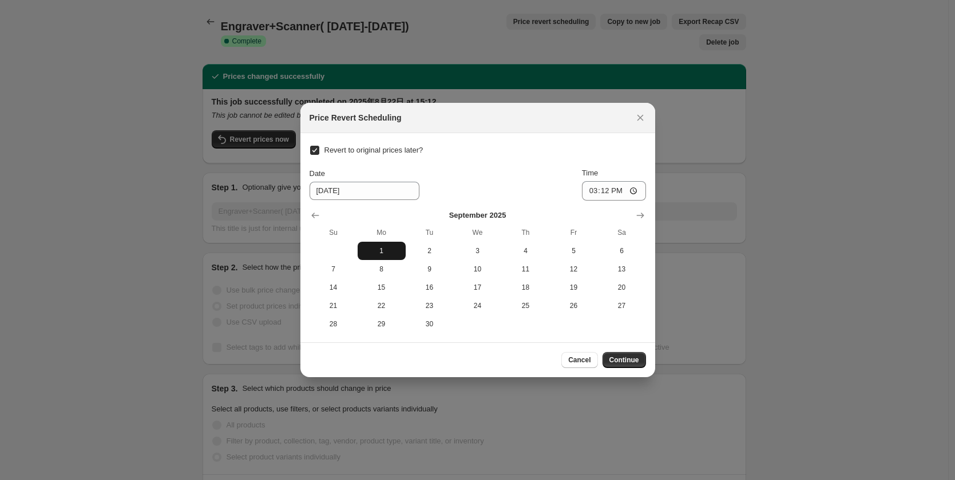
click at [387, 252] on span "1" at bounding box center [381, 251] width 39 height 9
type input "9/1/2025"
click at [615, 194] on input "15:12" at bounding box center [614, 190] width 64 height 19
click at [607, 190] on input "15:12" at bounding box center [614, 190] width 64 height 19
type input "00:00"
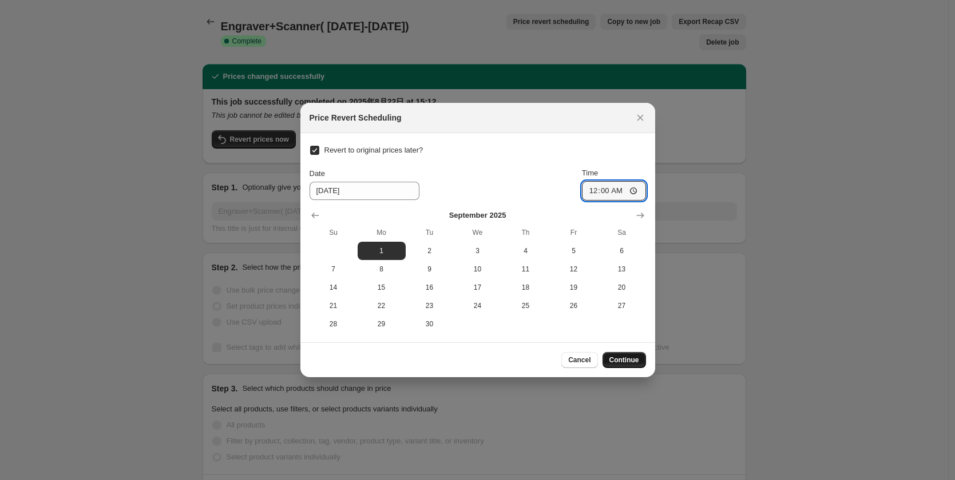
click at [630, 359] on span "Continue" at bounding box center [624, 360] width 30 height 9
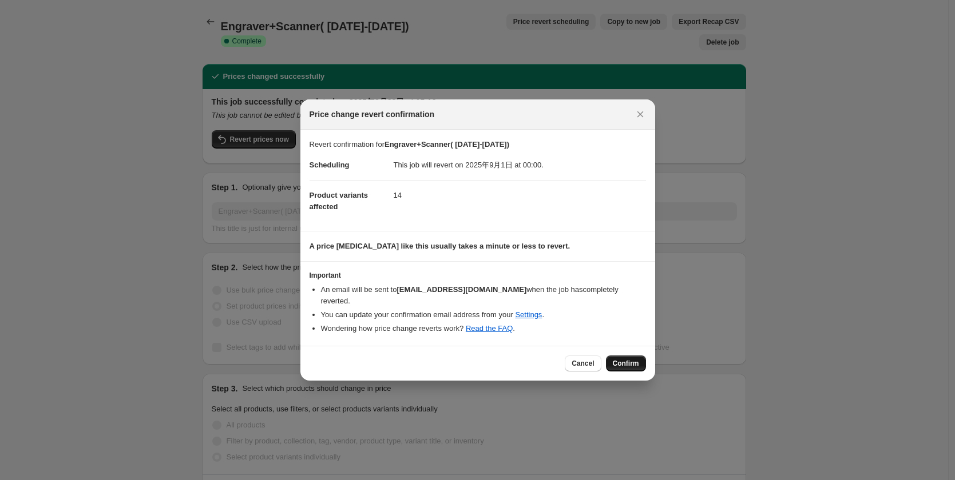
click at [628, 359] on span "Confirm" at bounding box center [626, 363] width 26 height 9
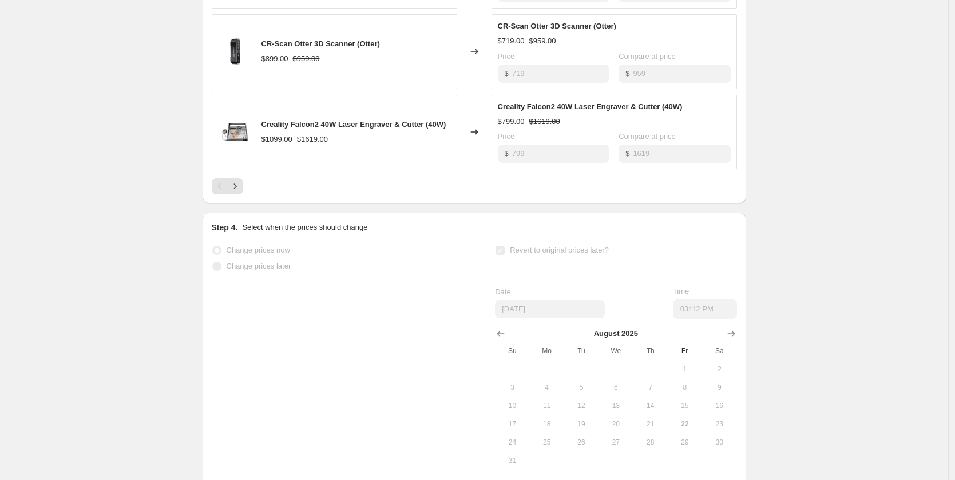
scroll to position [571, 0]
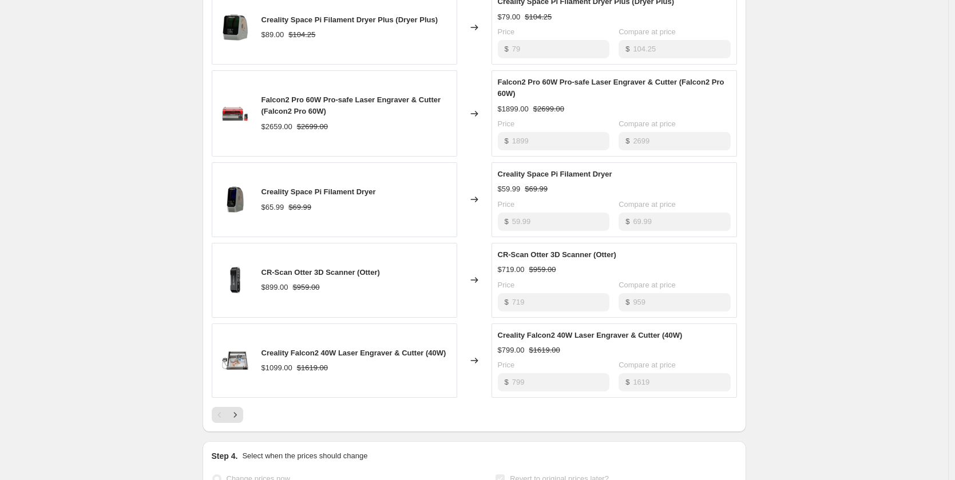
click at [170, 149] on div "Engraver+Scanner( Aug. 23-31). This page is ready Engraver+Scanner( Aug. 23-31)…" at bounding box center [474, 113] width 948 height 1369
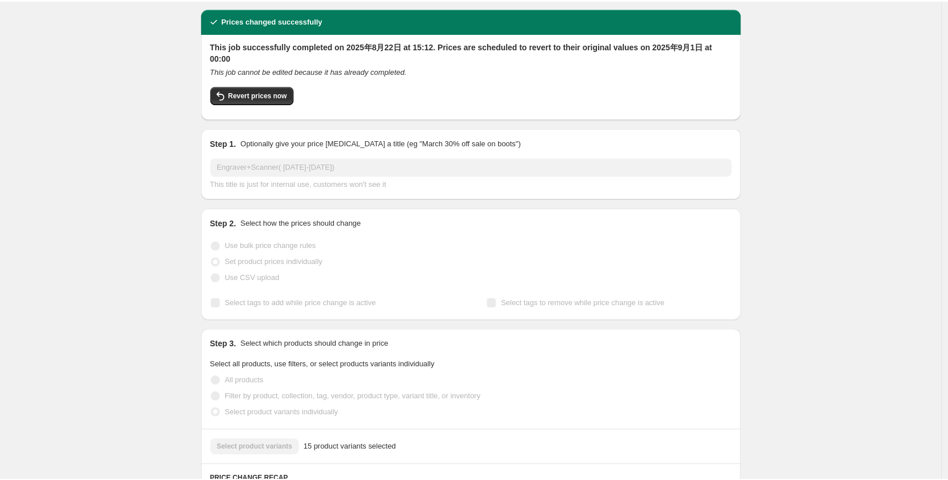
scroll to position [0, 0]
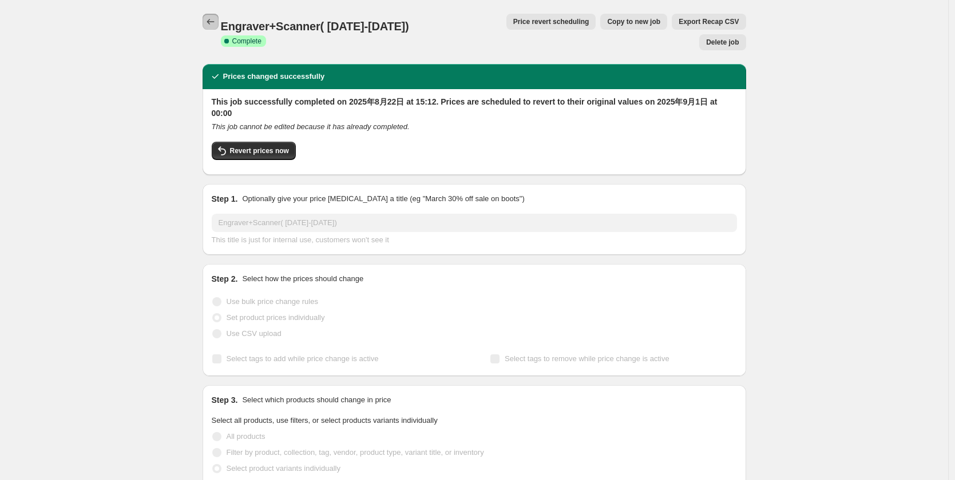
click at [216, 22] on icon "Price change jobs" at bounding box center [210, 21] width 11 height 11
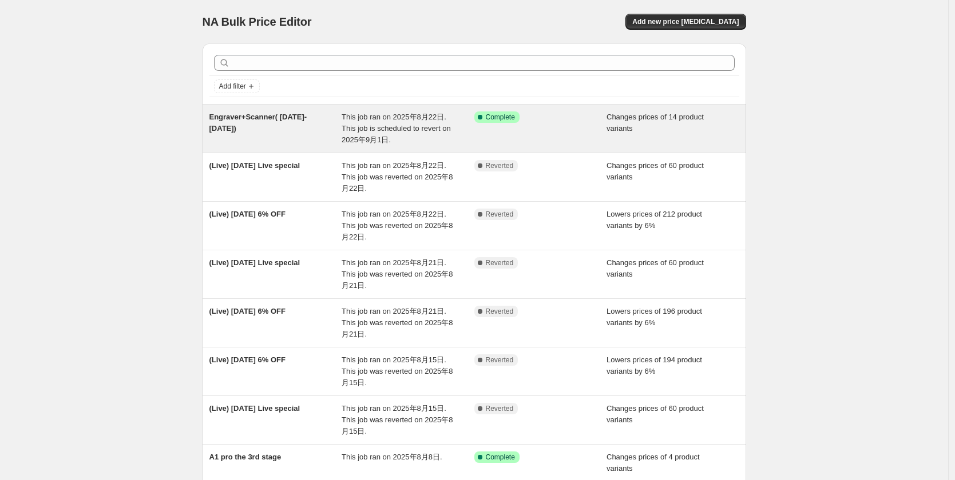
click at [277, 117] on span "Engraver+Scanner( [DATE]-[DATE])" at bounding box center [258, 123] width 98 height 20
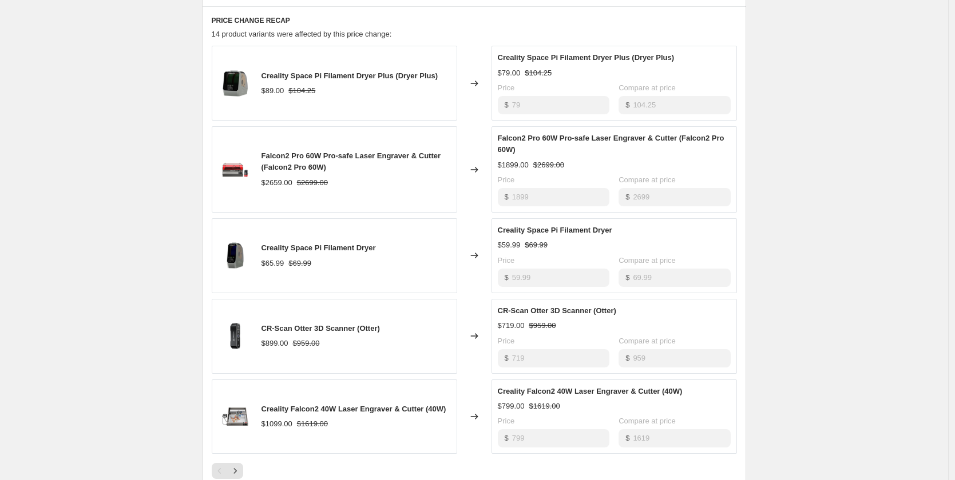
scroll to position [572, 0]
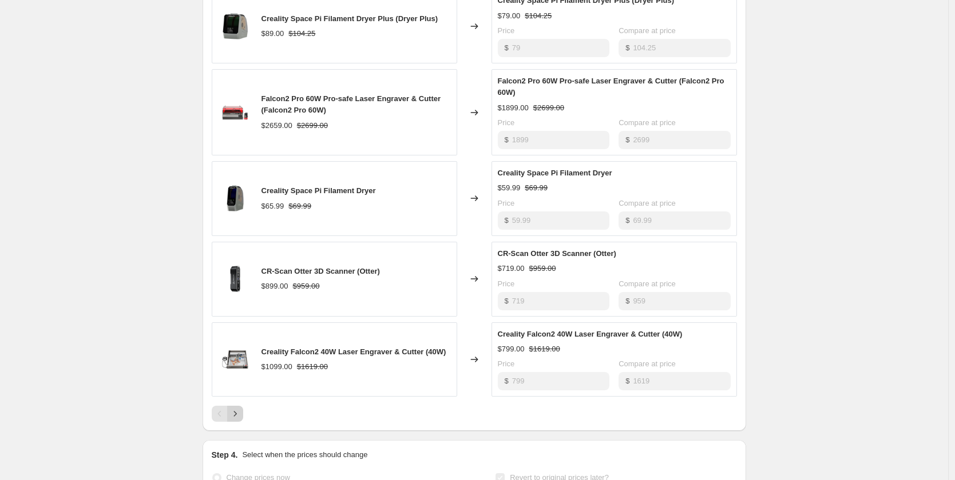
click at [241, 408] on icon "Next" at bounding box center [234, 413] width 11 height 11
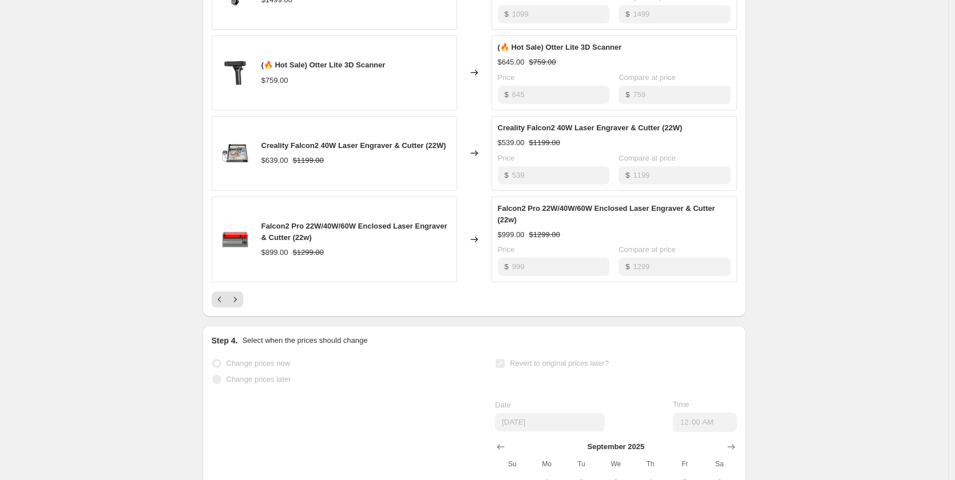
scroll to position [744, 0]
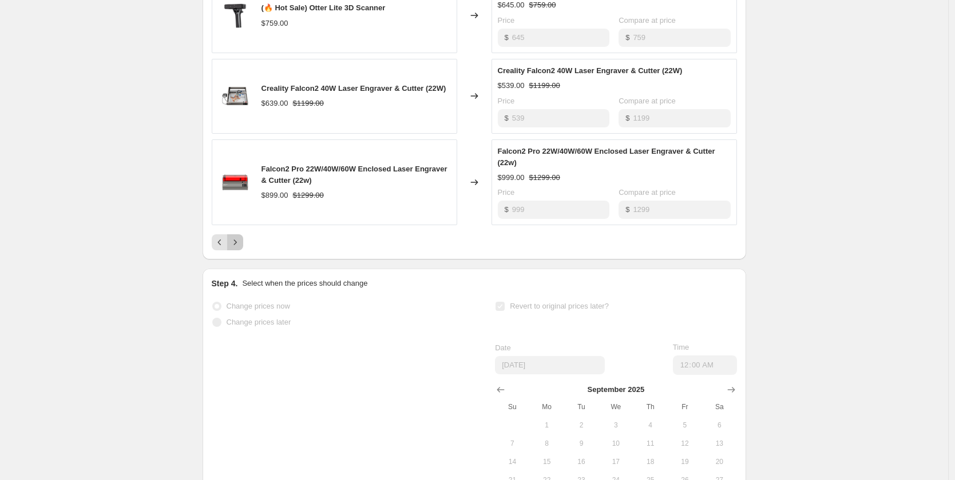
click at [240, 237] on icon "Next" at bounding box center [234, 242] width 11 height 11
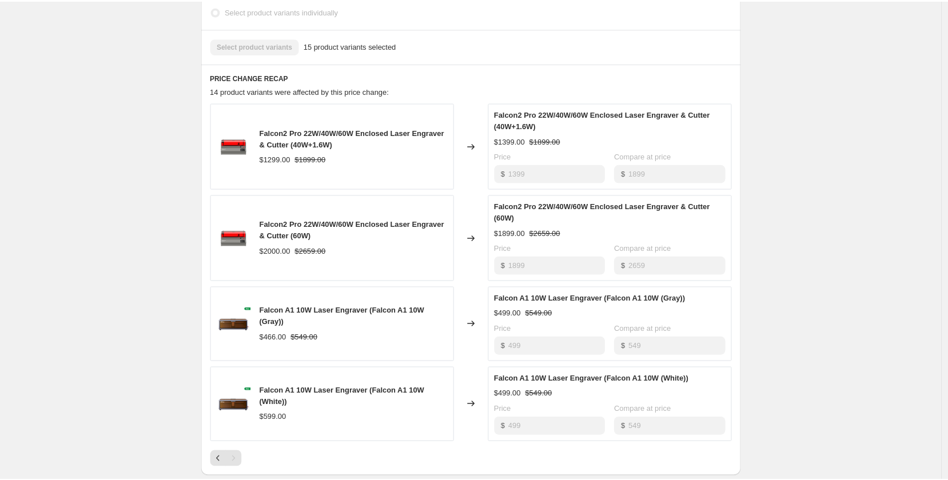
scroll to position [343, 0]
